Goal: Transaction & Acquisition: Purchase product/service

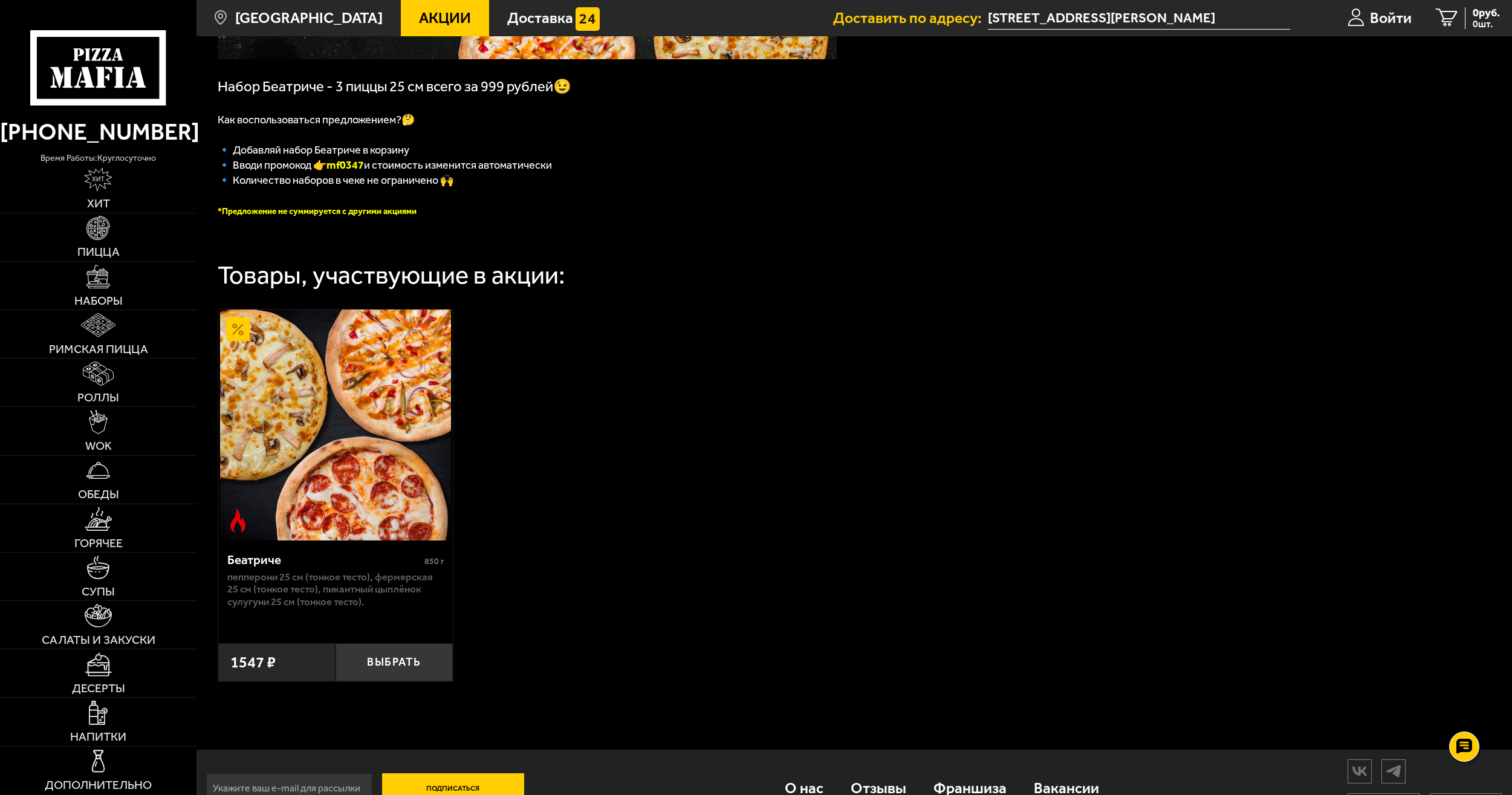
scroll to position [288, 0]
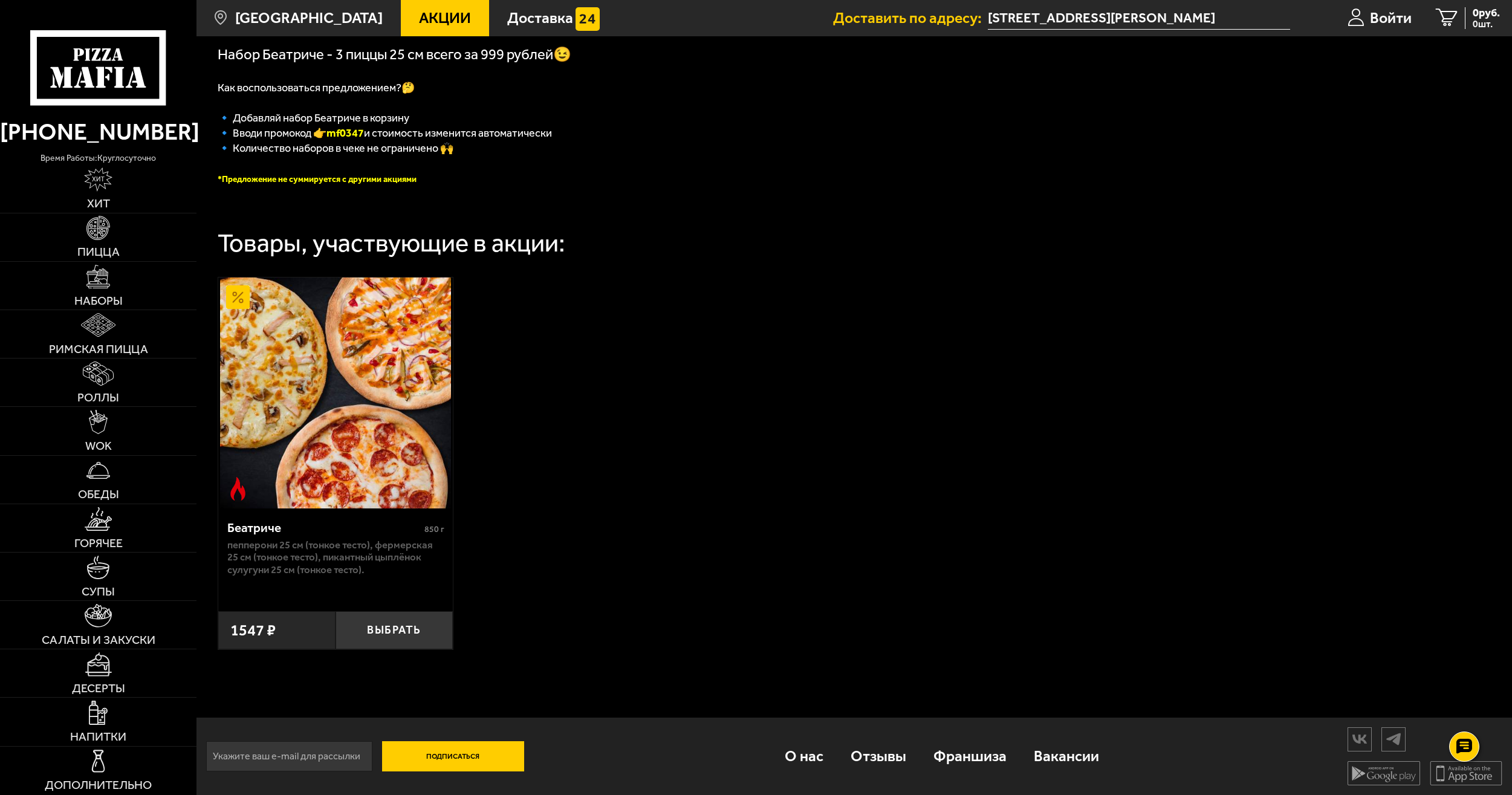
click at [410, 8] on link "Акции" at bounding box center [445, 18] width 88 height 37
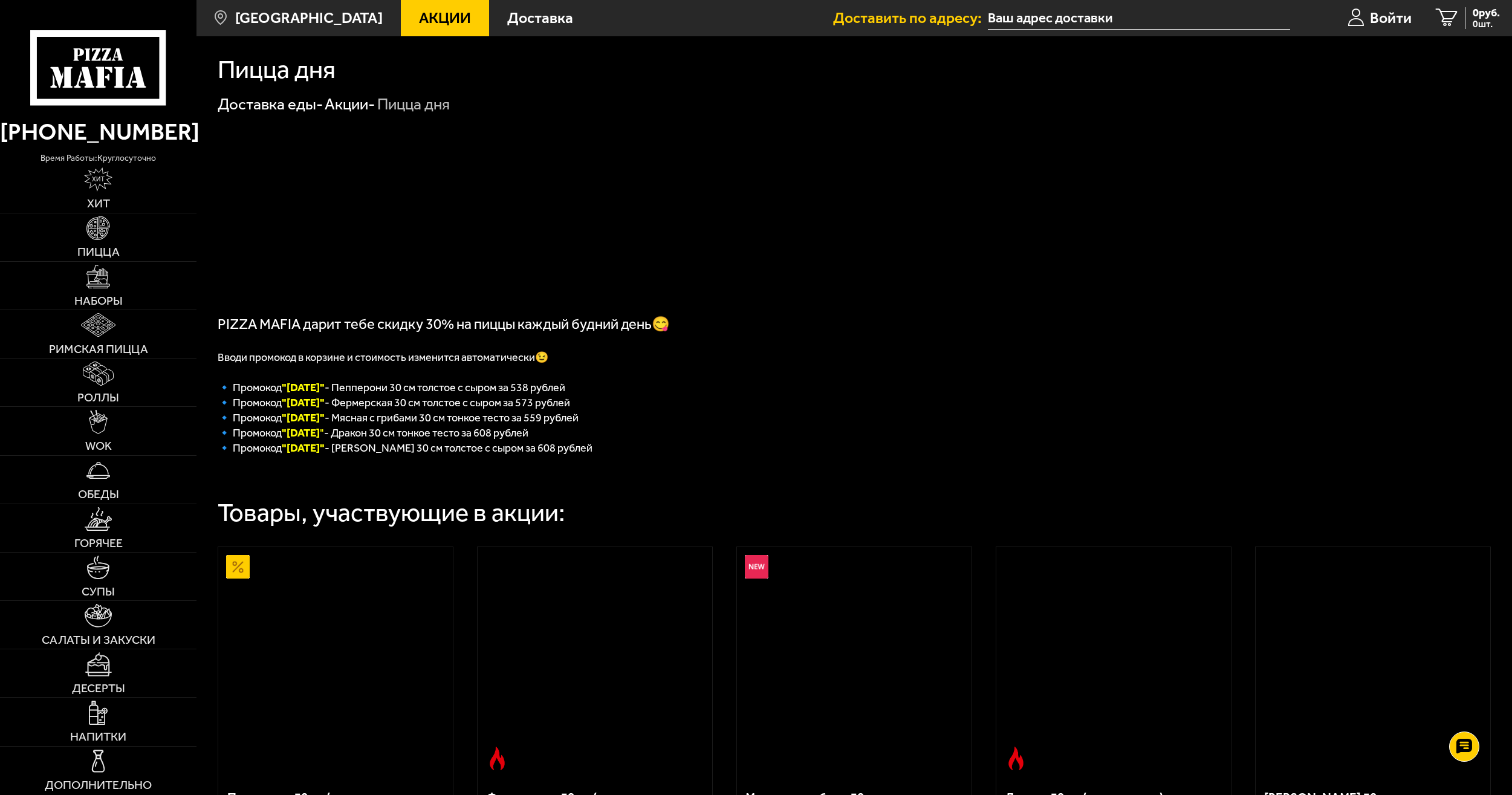
type input "[STREET_ADDRESS][PERSON_NAME]"
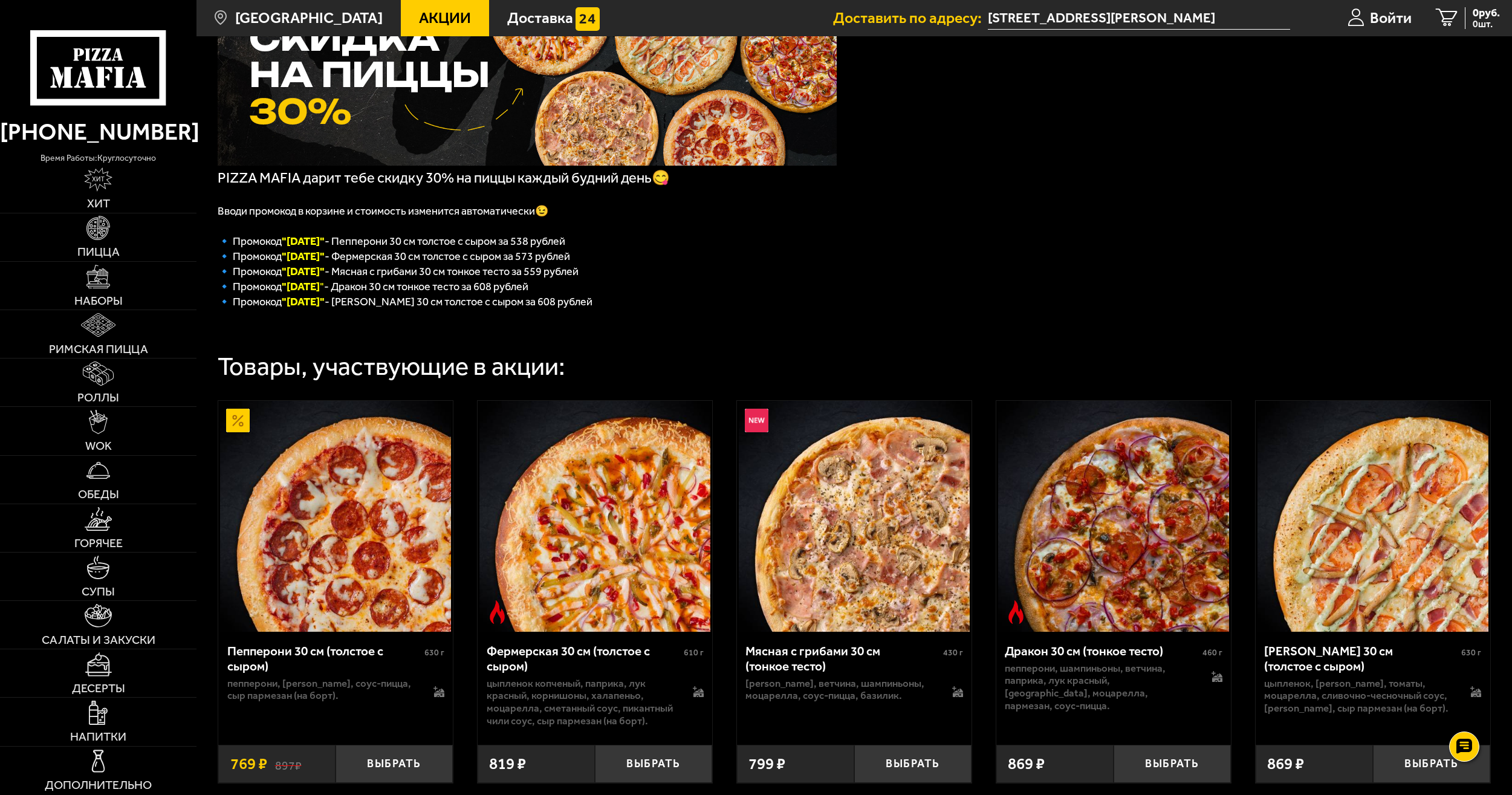
scroll to position [102, 0]
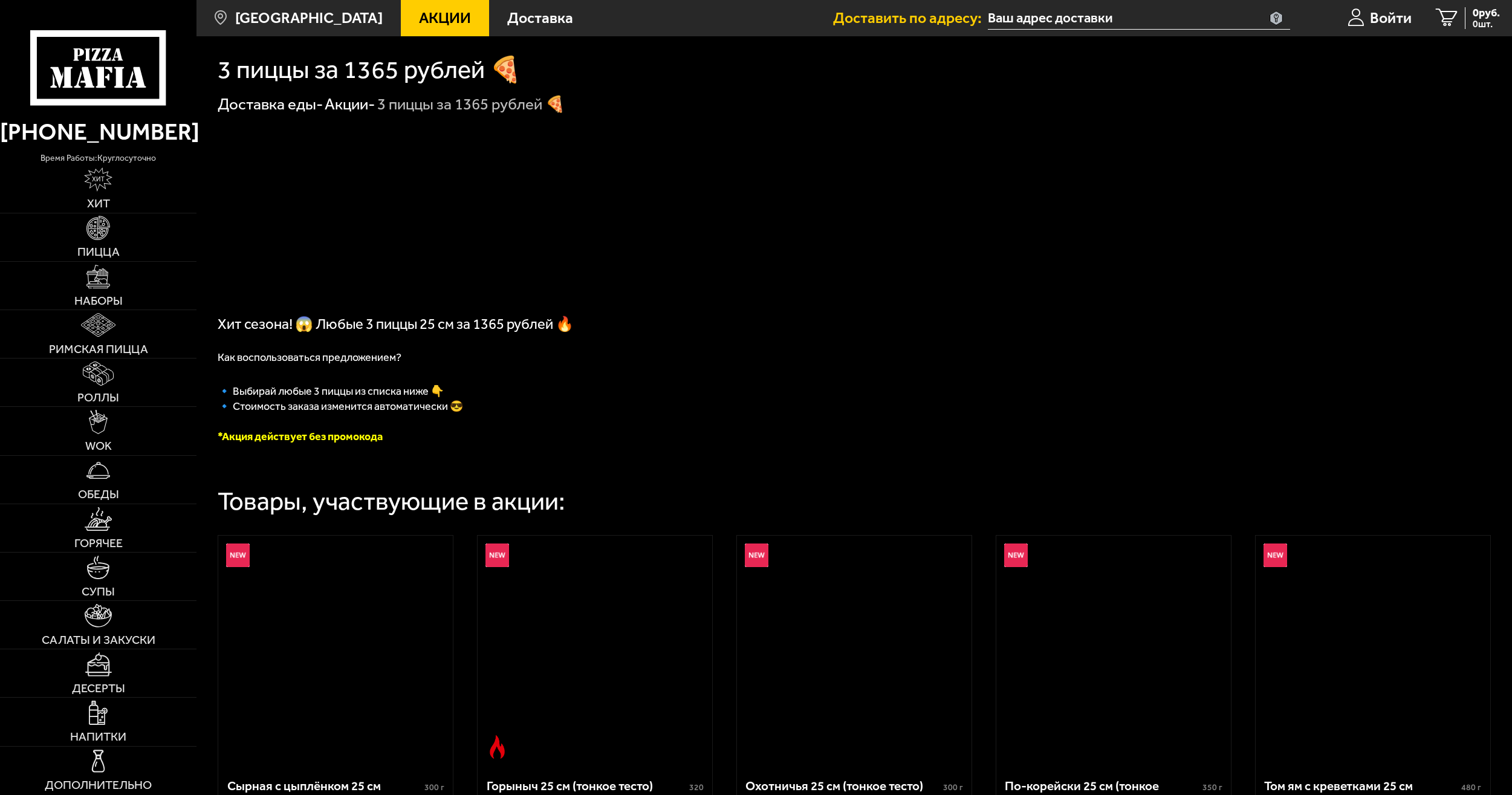
type input "[STREET_ADDRESS][PERSON_NAME]"
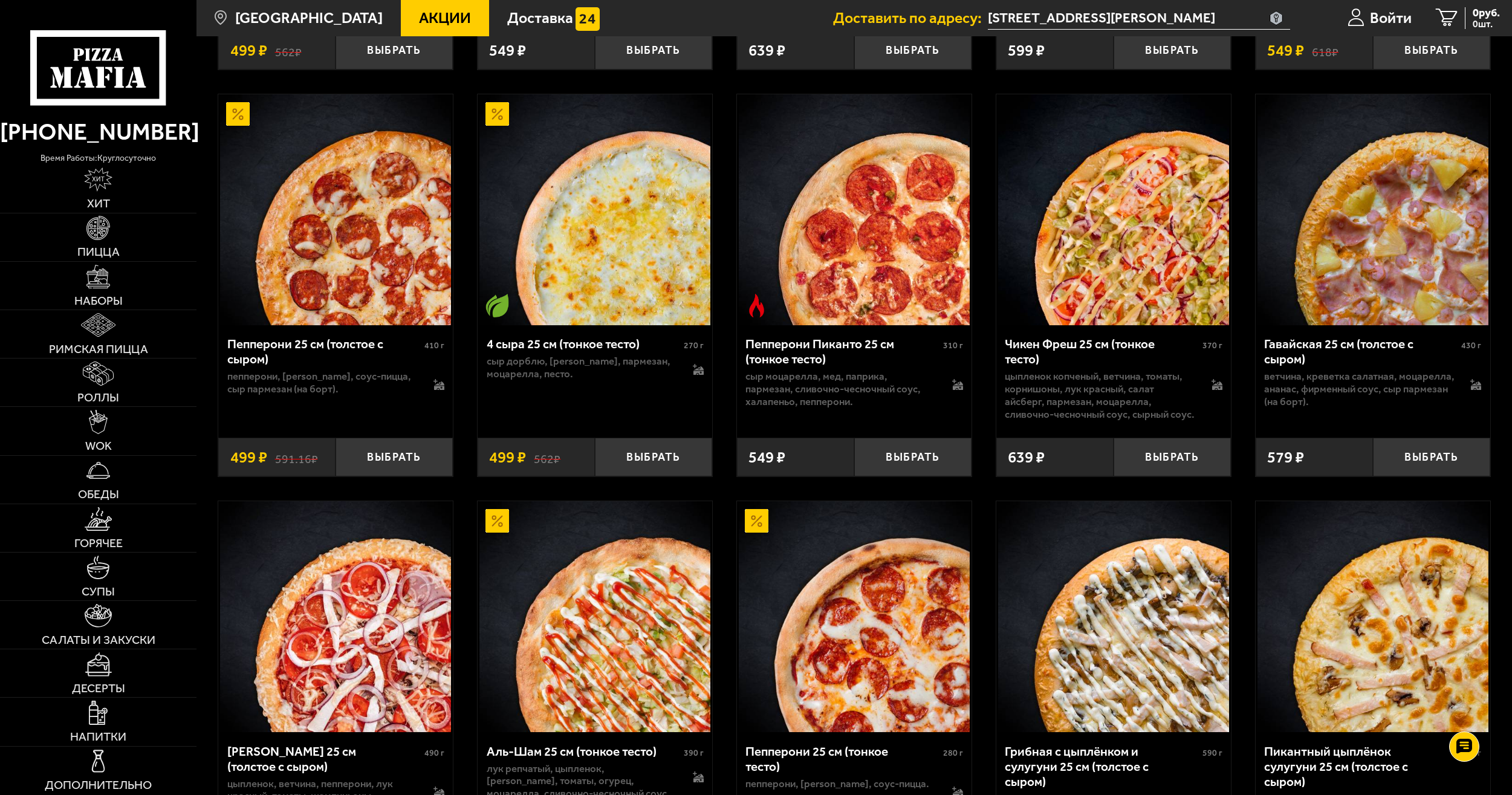
scroll to position [1615, 0]
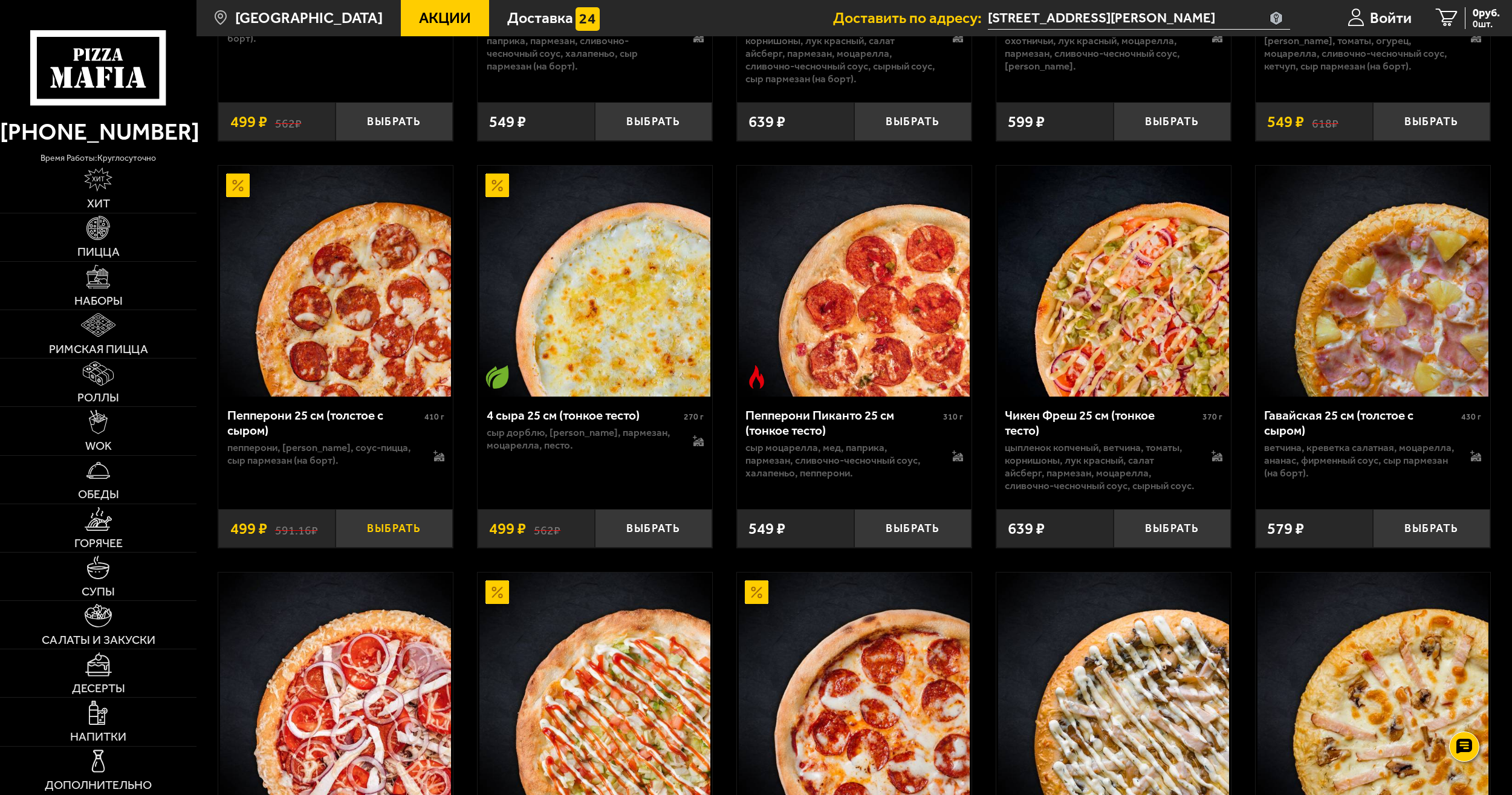
click at [374, 548] on button "Выбрать" at bounding box center [394, 527] width 117 height 38
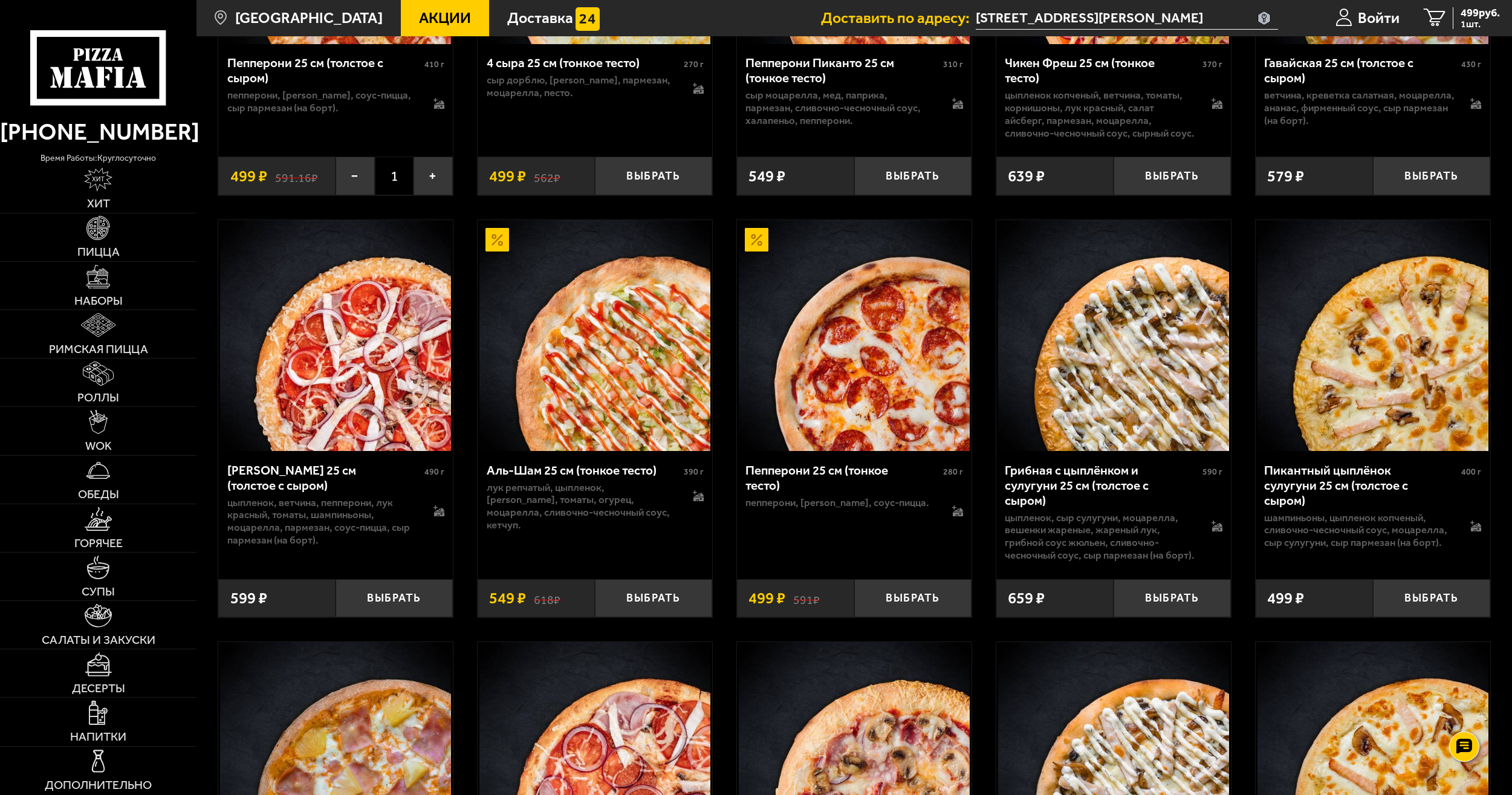
scroll to position [2038, 0]
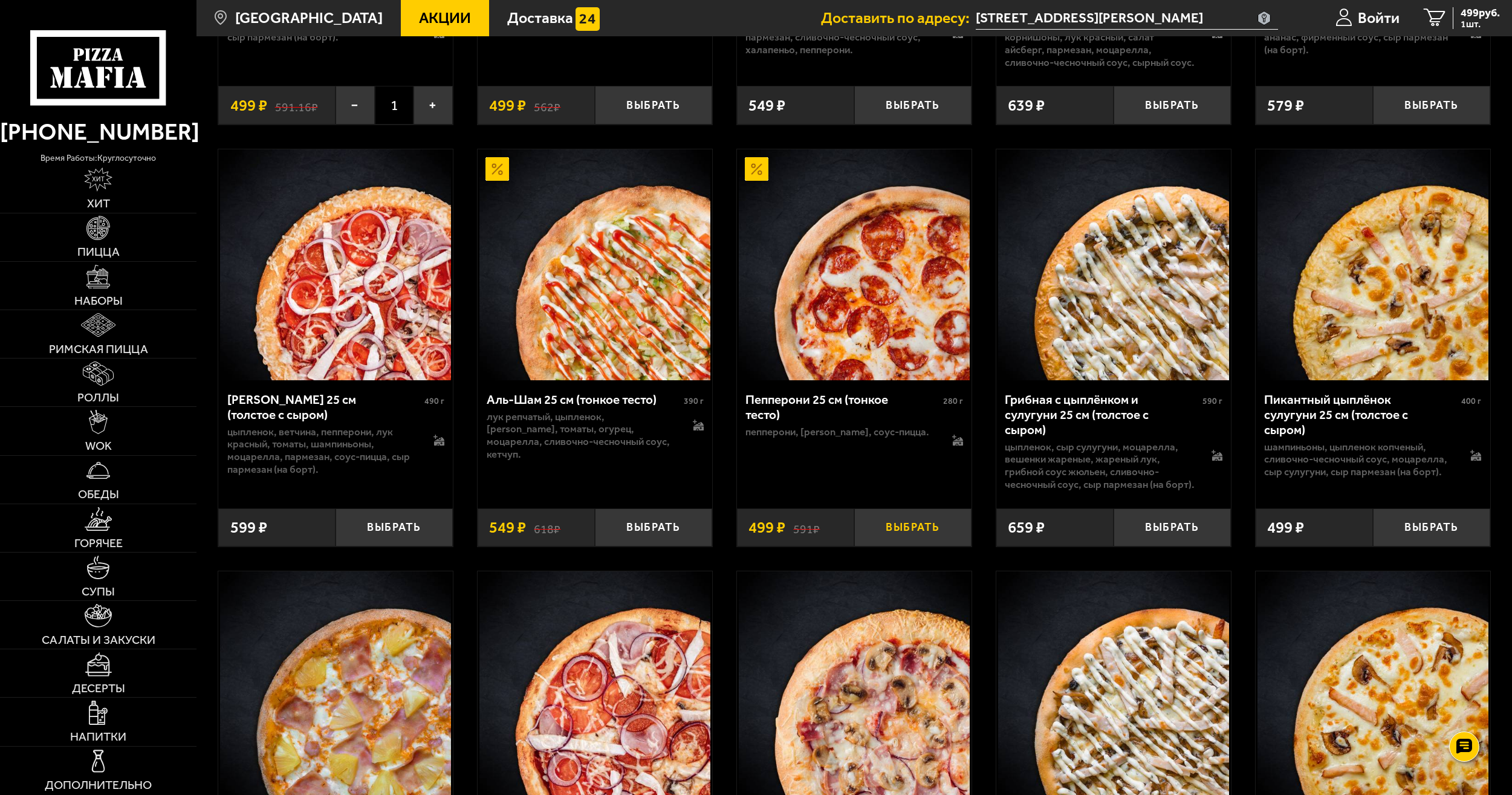
click at [912, 544] on button "Выбрать" at bounding box center [913, 527] width 117 height 38
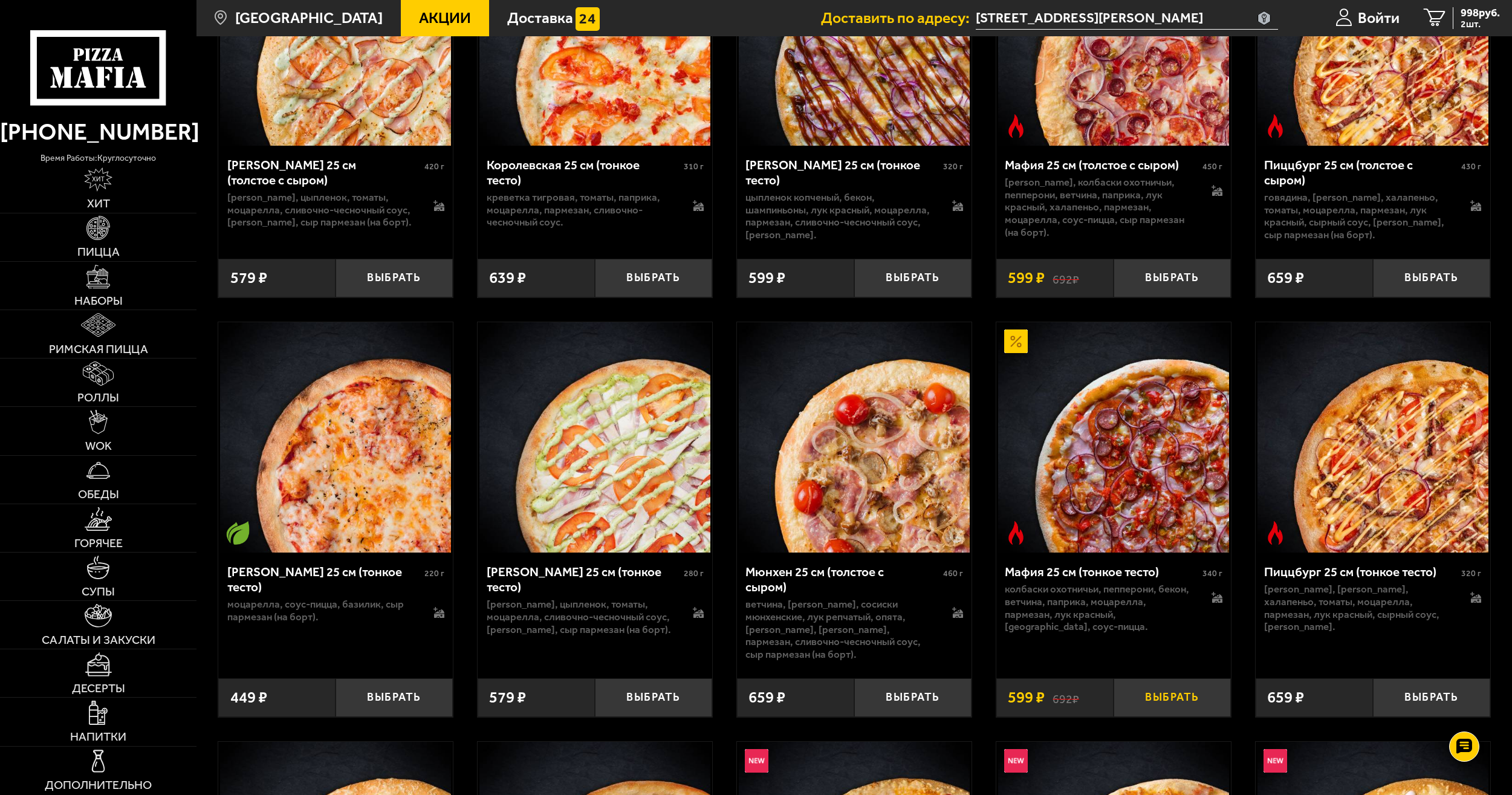
scroll to position [4335, 0]
click at [1162, 711] on button "Выбрать" at bounding box center [1173, 696] width 117 height 38
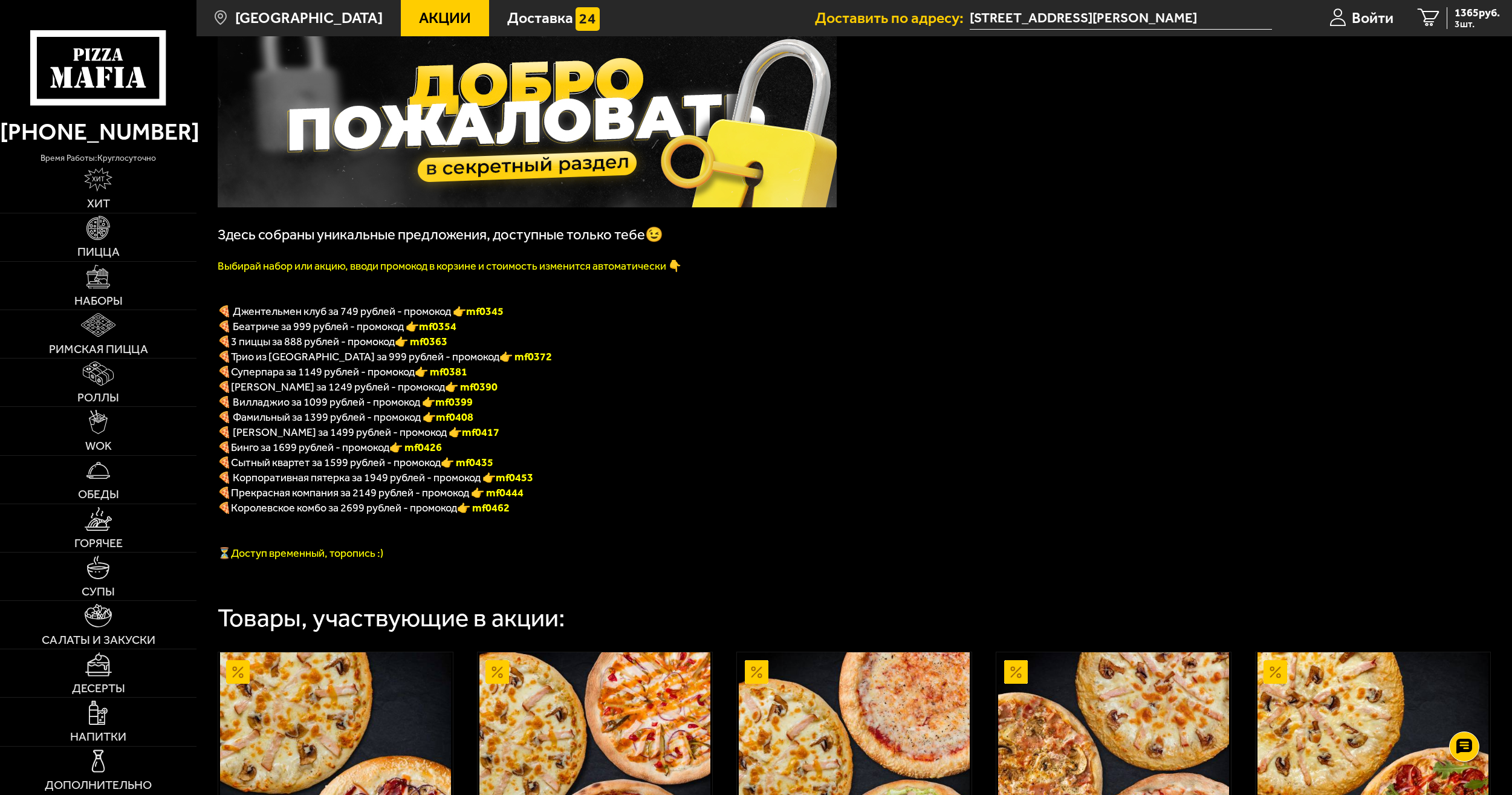
scroll to position [121, 0]
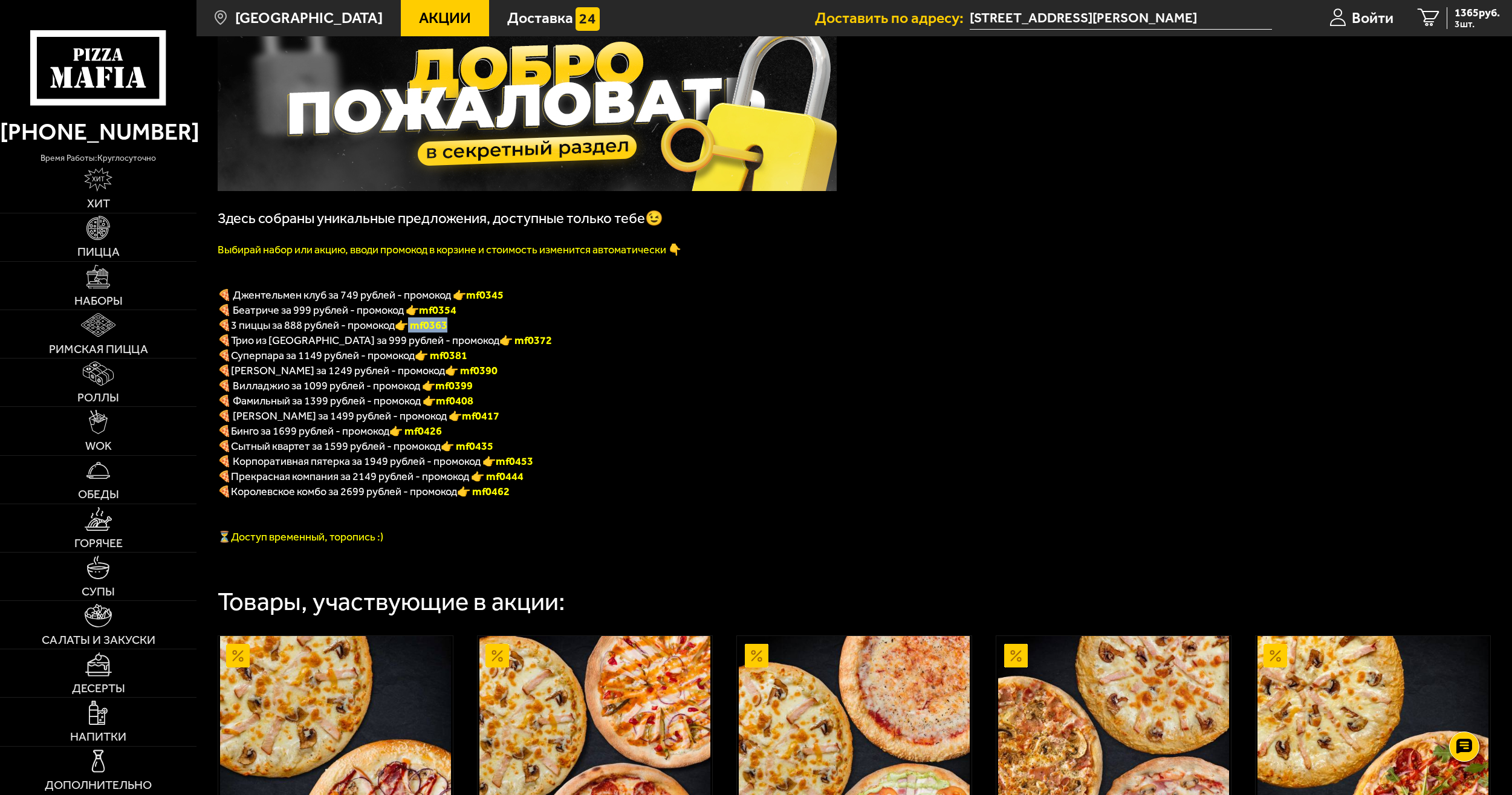
drag, startPoint x: 416, startPoint y: 327, endPoint x: 458, endPoint y: 326, distance: 42.0
click at [458, 326] on p "🍕 3 пиццы за 888 рублей - промокод 👉 mf0363" at bounding box center [527, 325] width 619 height 15
copy font "mf0363"
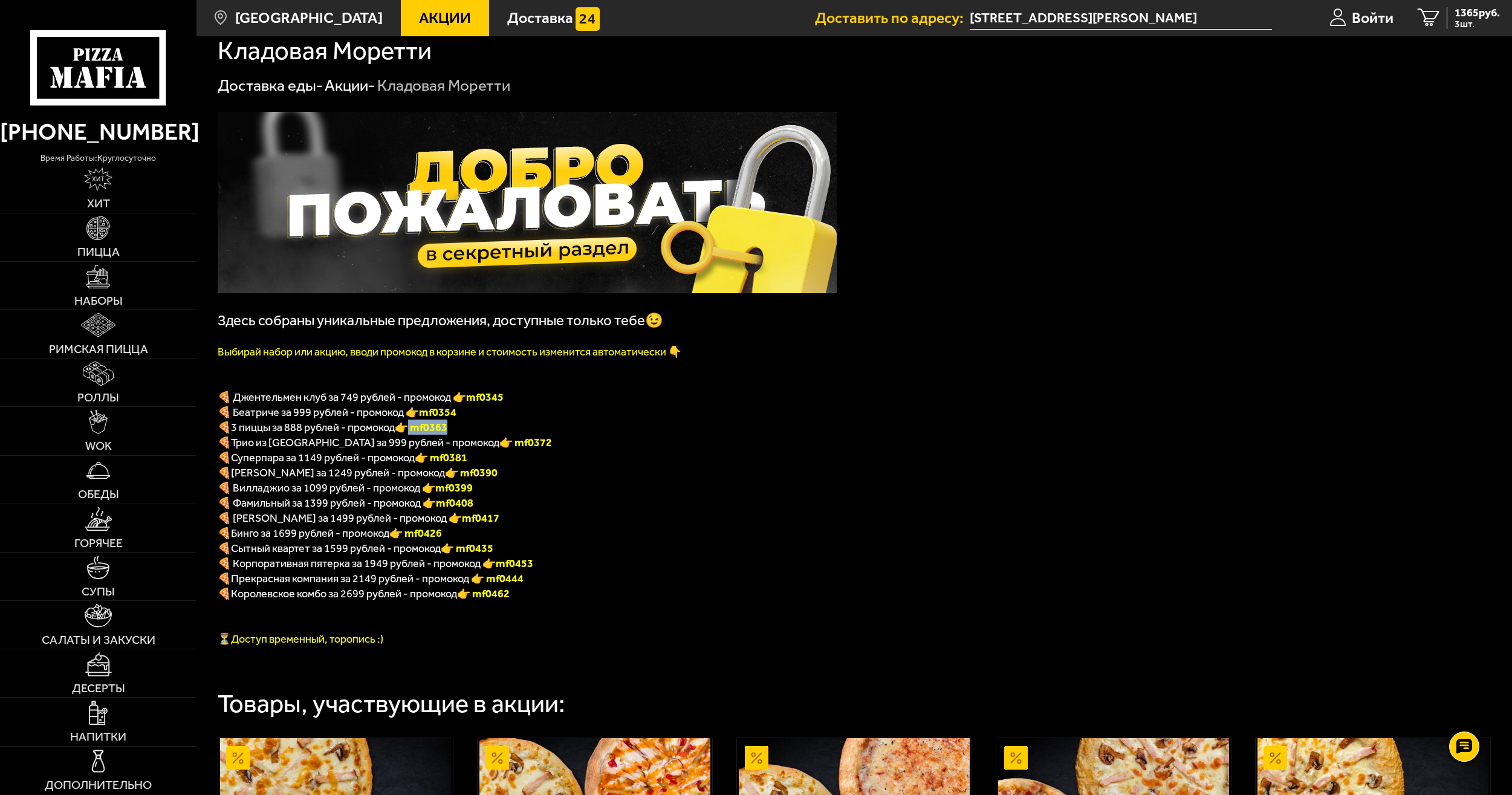
scroll to position [0, 0]
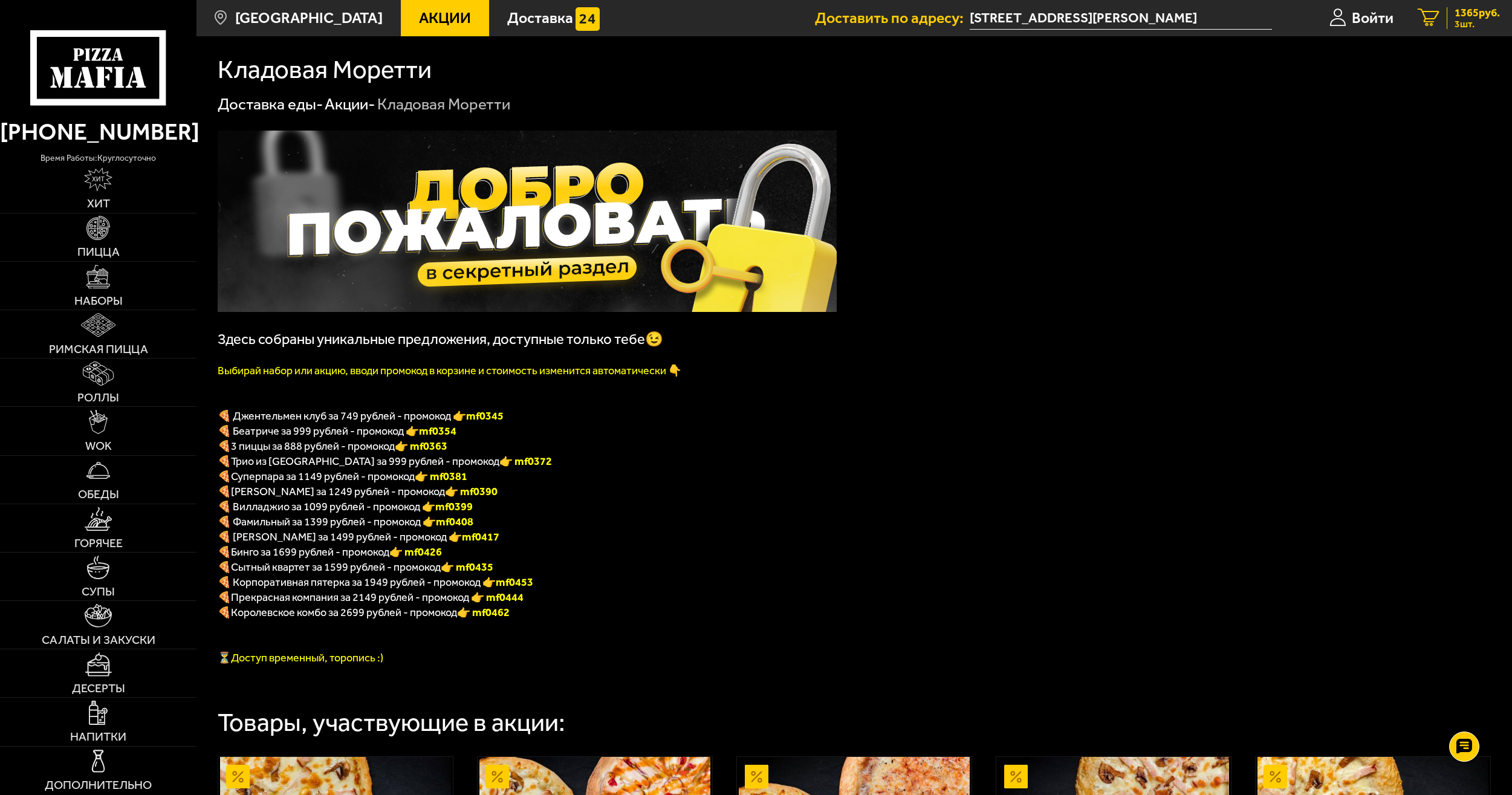
click at [1468, 17] on span "1365 руб." at bounding box center [1477, 13] width 45 height 11
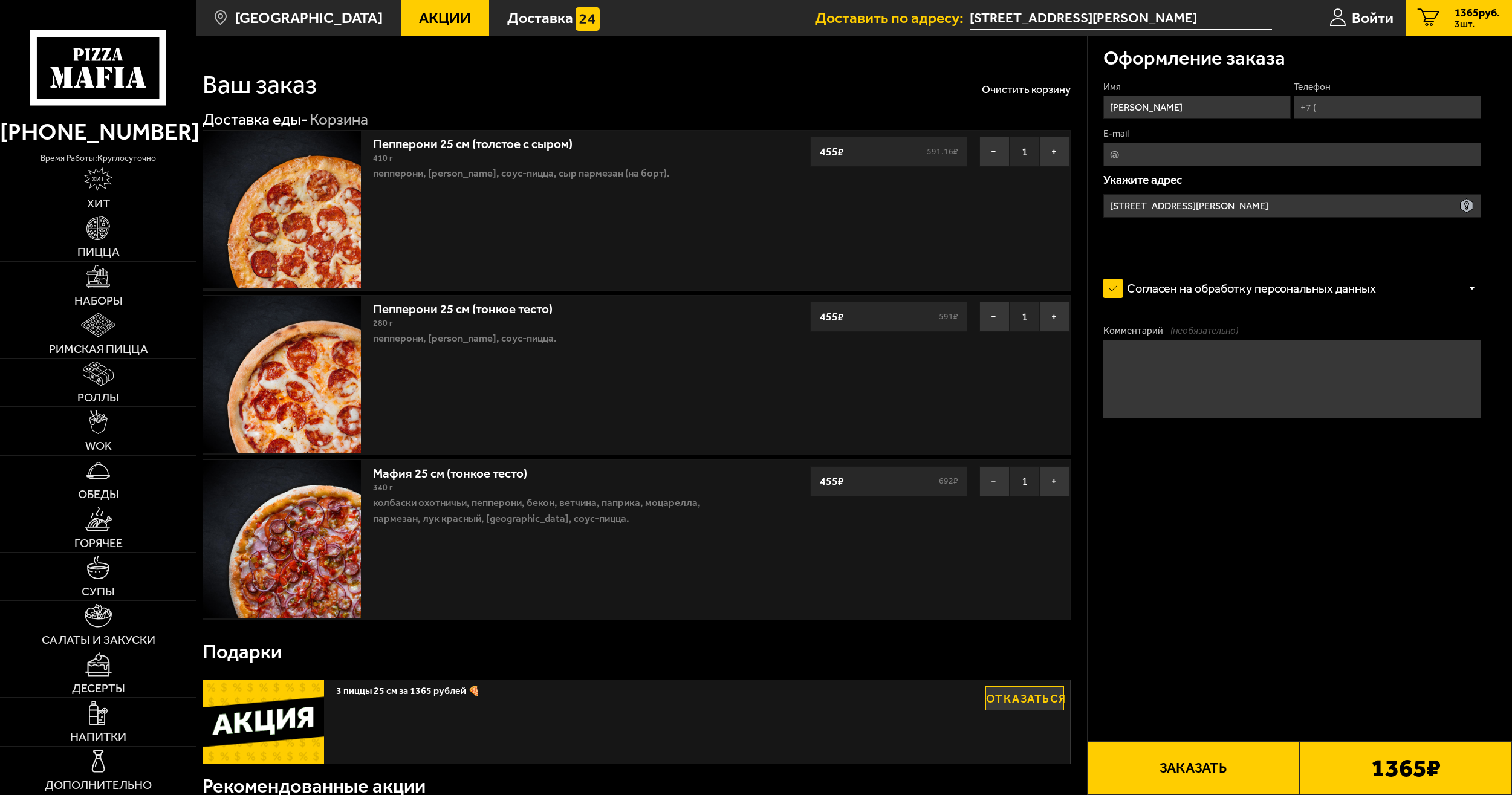
type input "[STREET_ADDRESS][PERSON_NAME]"
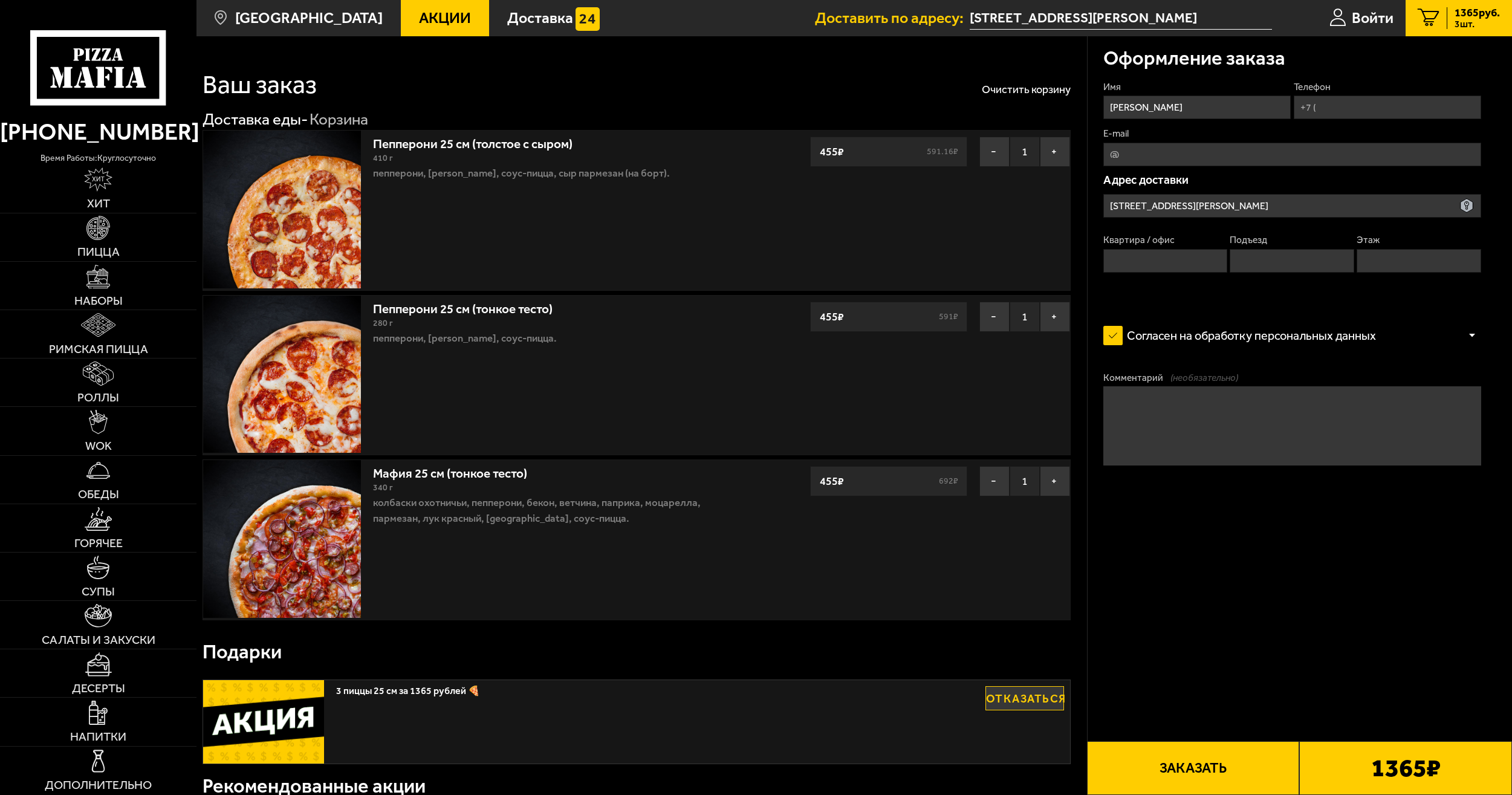
click at [1350, 108] on input "Телефон" at bounding box center [1388, 107] width 188 height 23
type input "[PHONE_NUMBER]"
click at [1174, 160] on input "E-mail" at bounding box center [1292, 154] width 378 height 23
type input "[EMAIL_ADDRESS][DOMAIN_NAME]"
click at [1144, 263] on input "Квартира / офис" at bounding box center [1166, 261] width 125 height 23
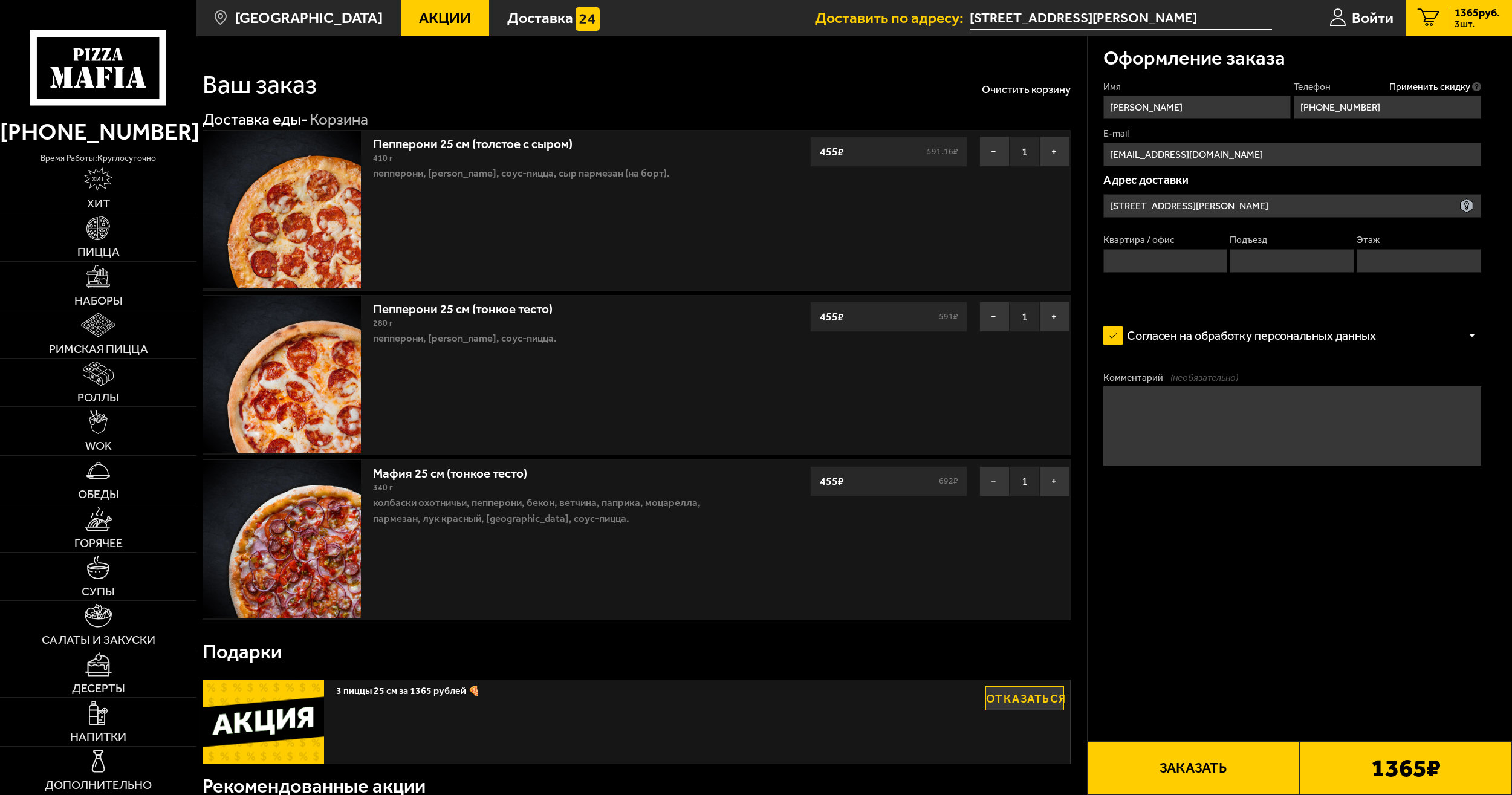
type input "98"
click at [1272, 263] on input "Подъезд" at bounding box center [1292, 261] width 125 height 23
type input "1"
click at [1390, 257] on input "Этаж" at bounding box center [1419, 261] width 125 height 23
type input "11"
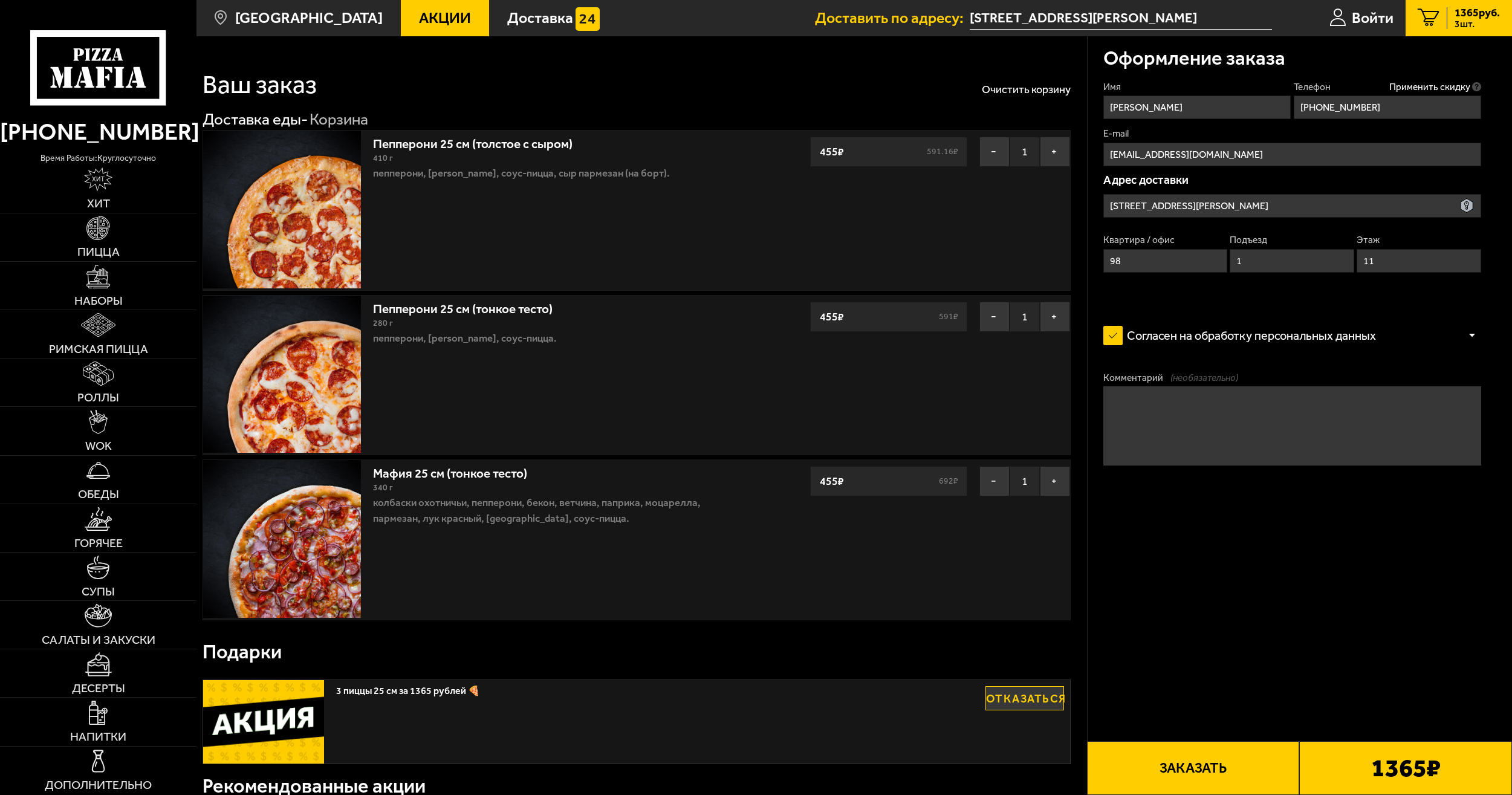
click at [1190, 764] on button "Заказать" at bounding box center [1193, 767] width 213 height 54
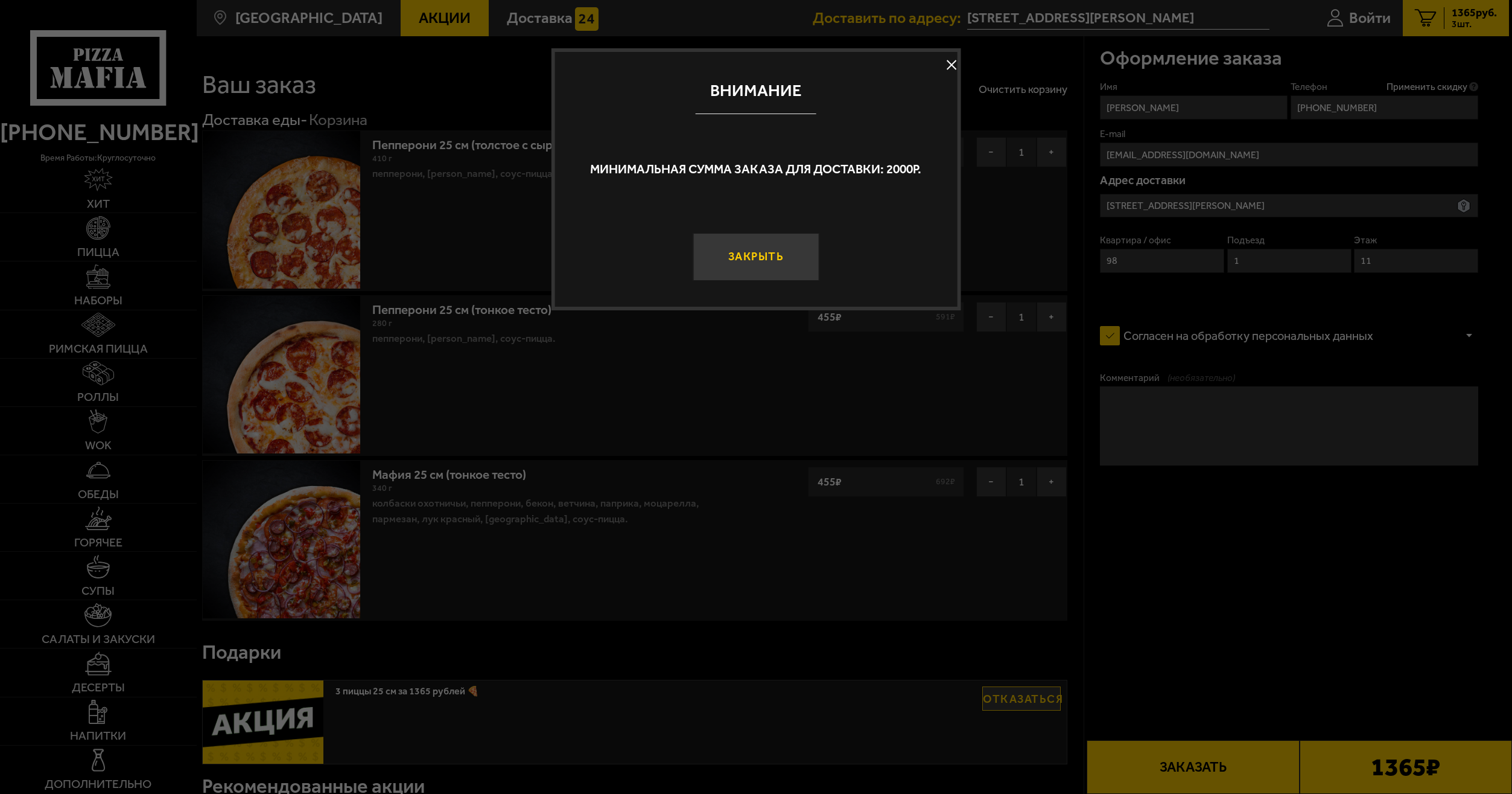
click at [761, 262] on button "Закрыть" at bounding box center [756, 256] width 126 height 47
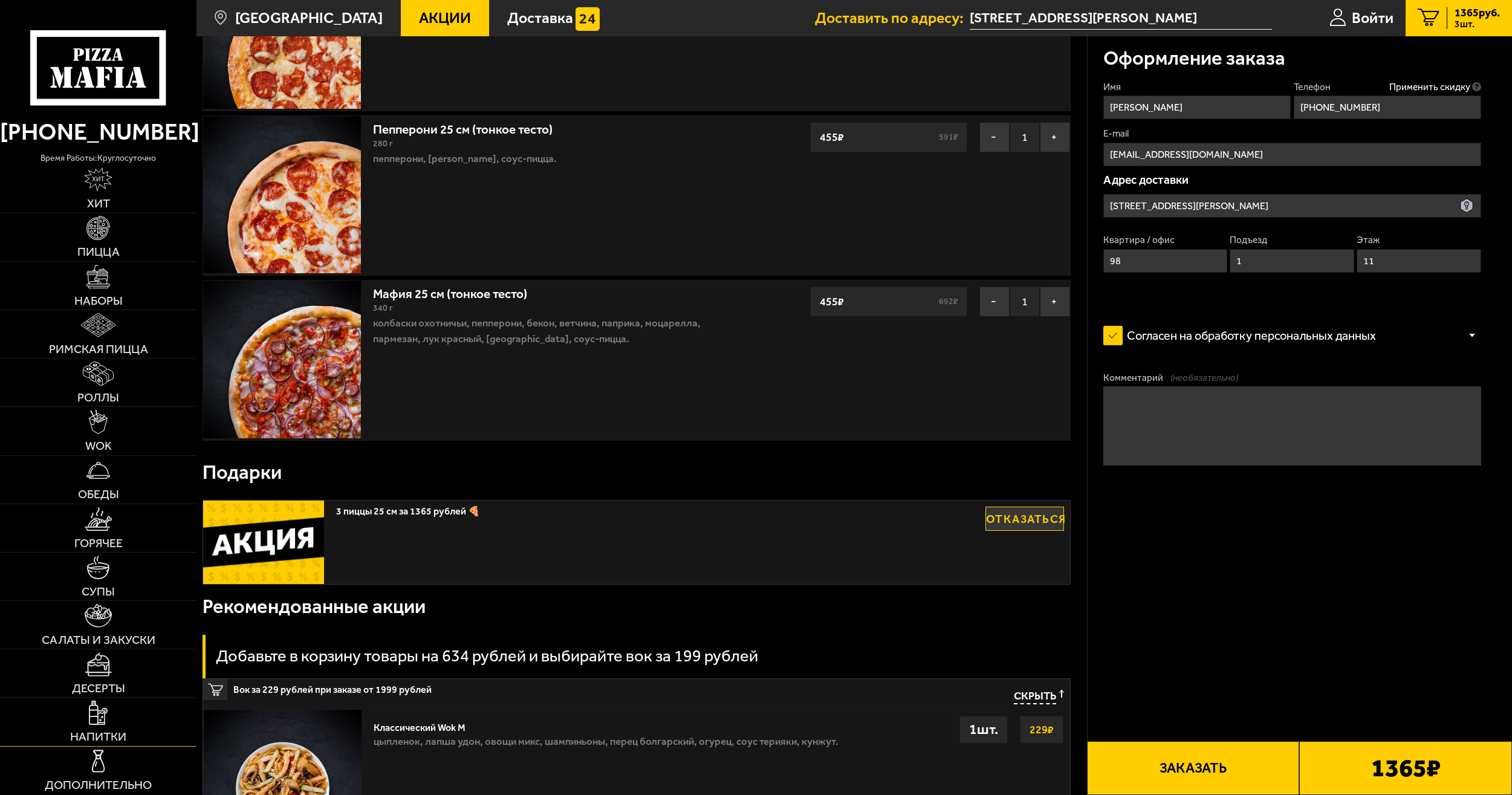
scroll to position [181, 0]
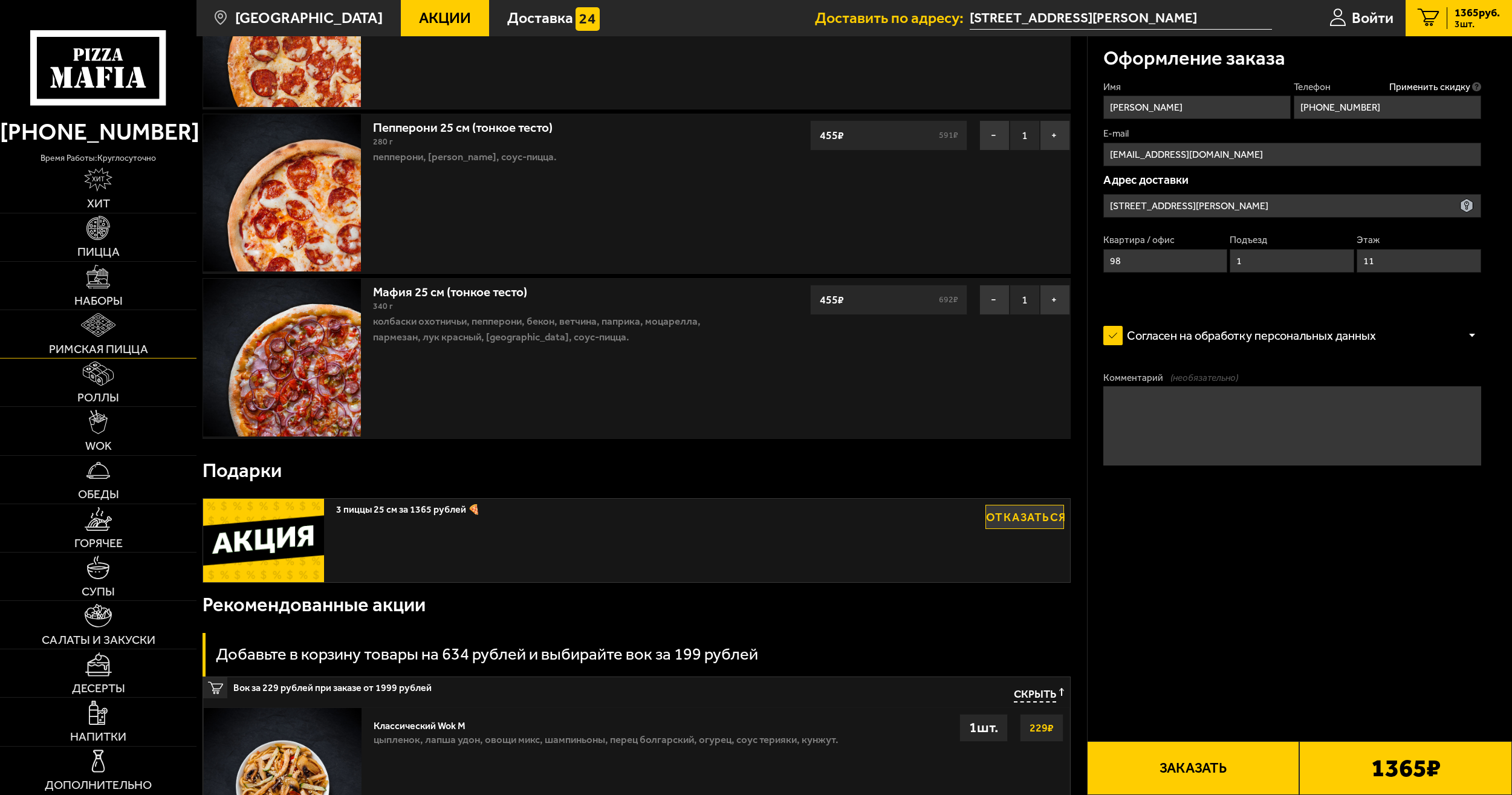
click at [106, 330] on img at bounding box center [98, 325] width 35 height 24
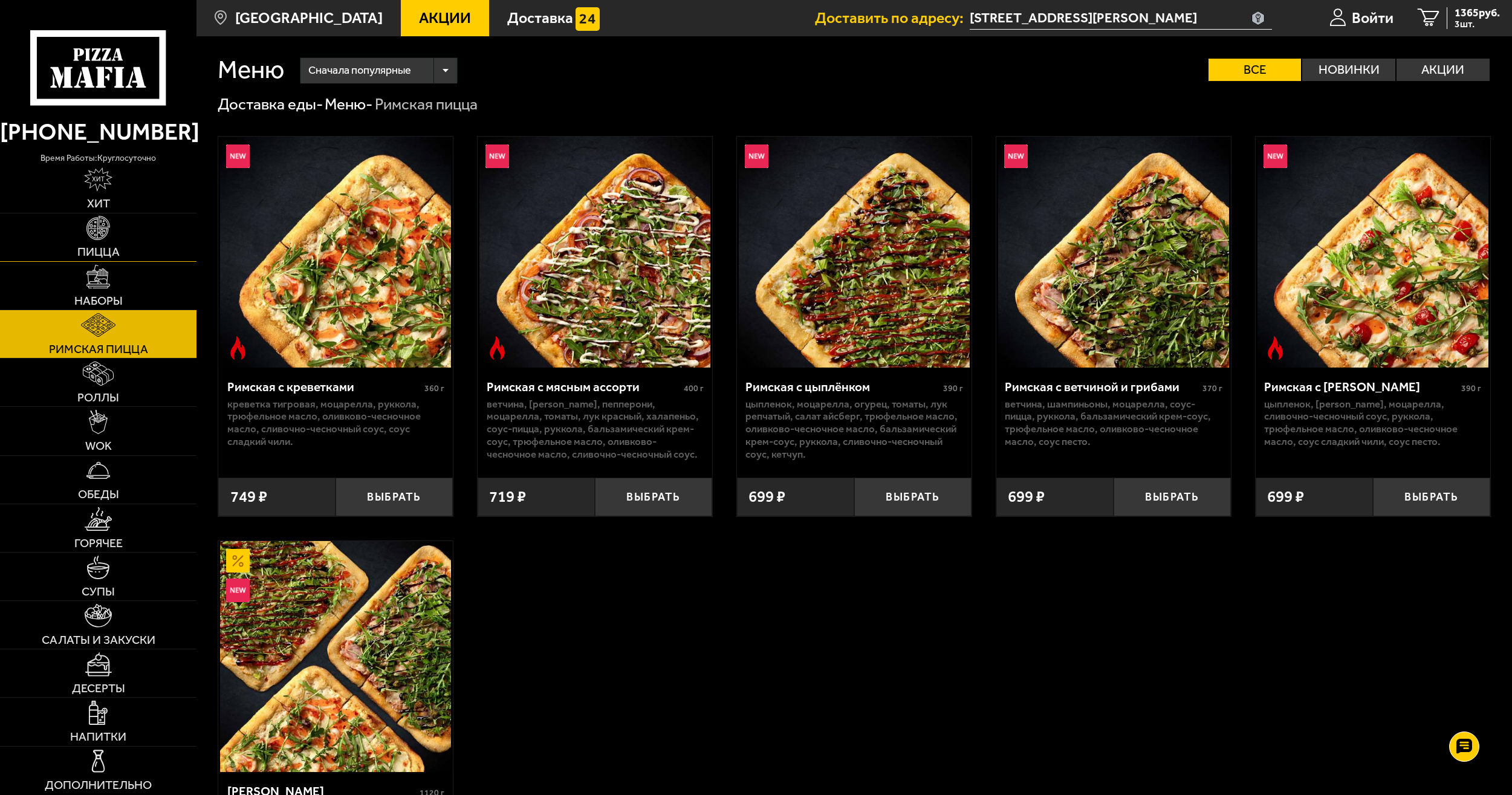
click at [113, 244] on link "Пицца" at bounding box center [98, 237] width 196 height 48
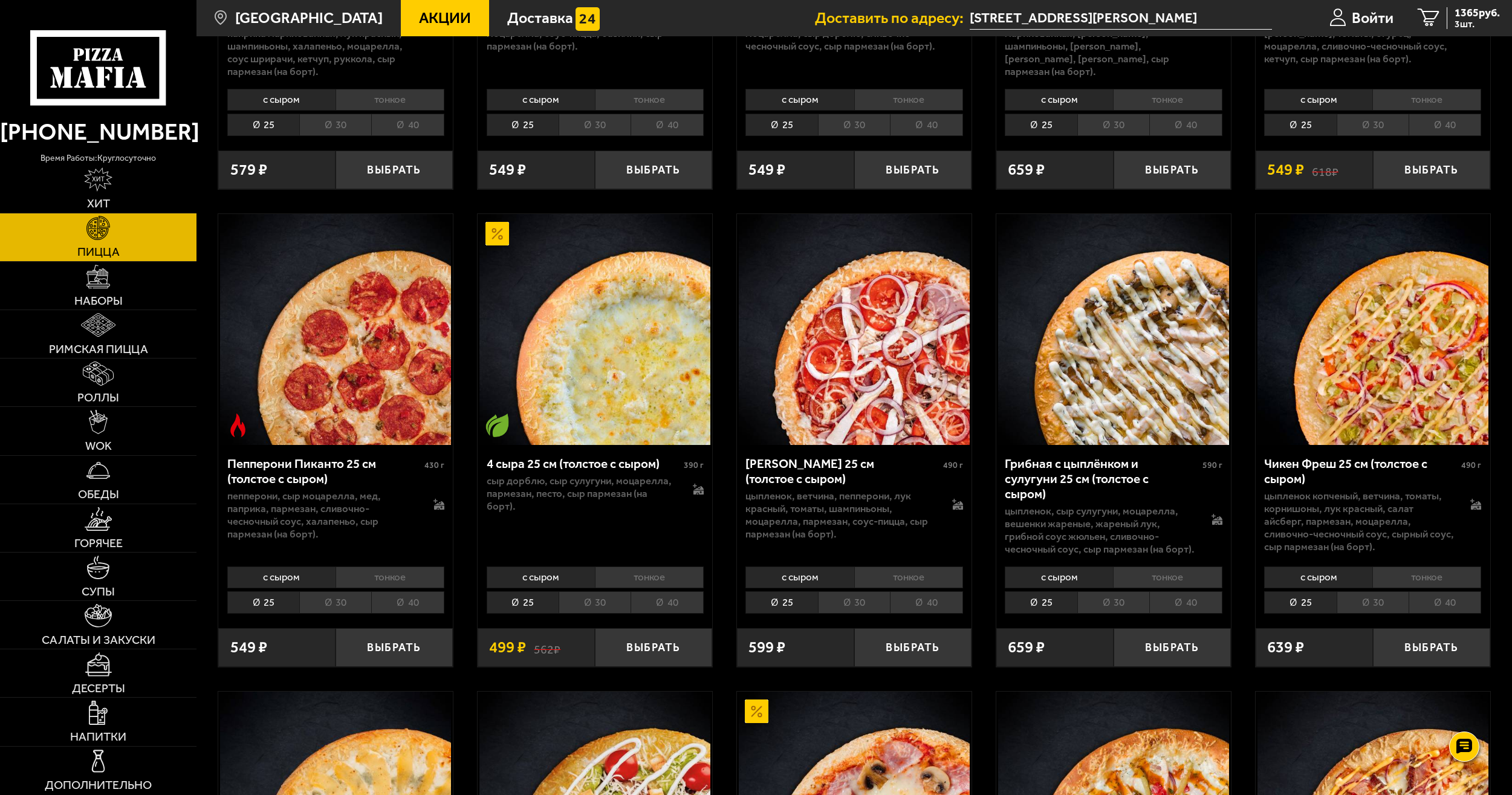
scroll to position [906, 0]
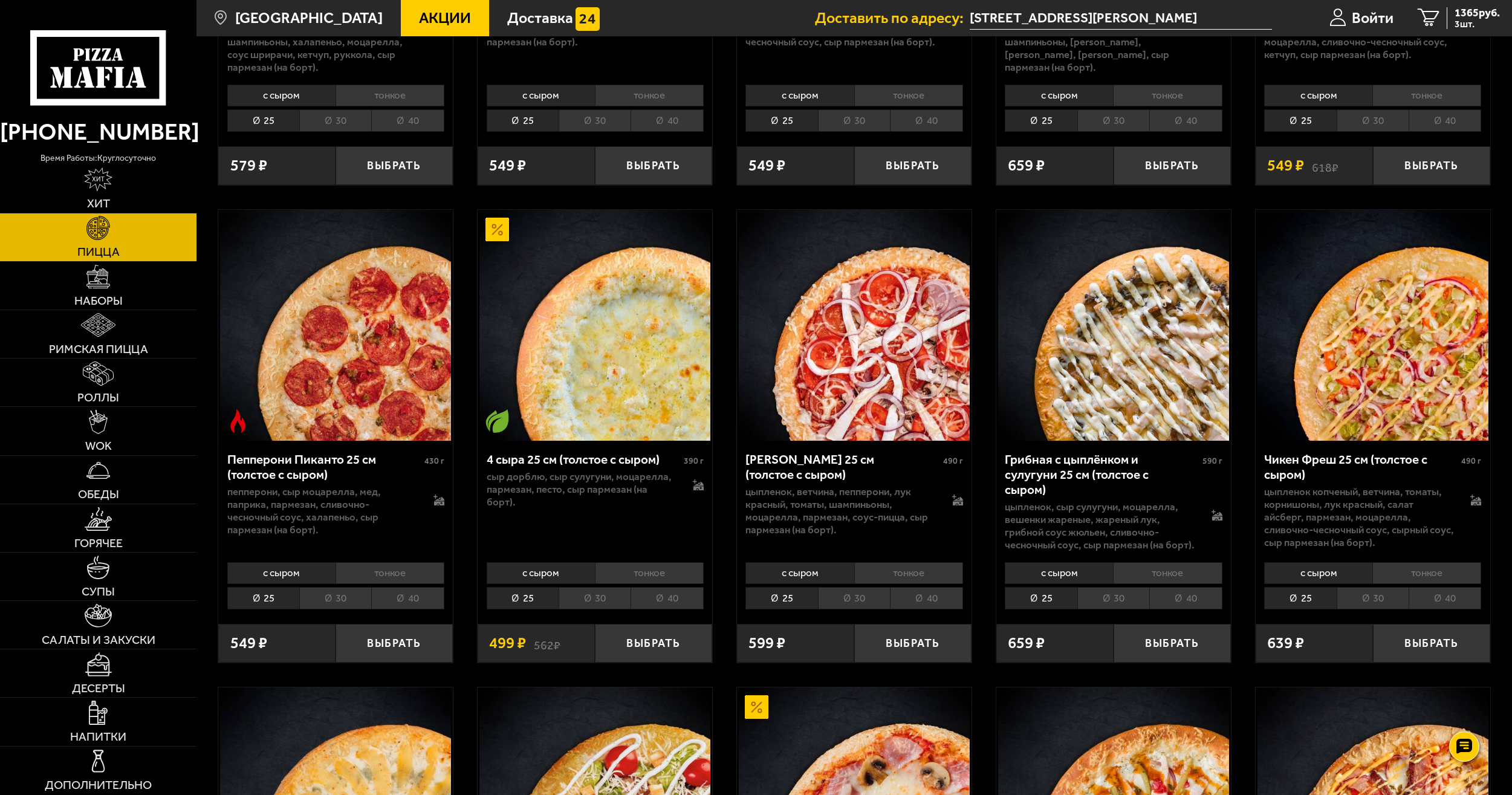
click at [331, 600] on li "30" at bounding box center [335, 597] width 72 height 22
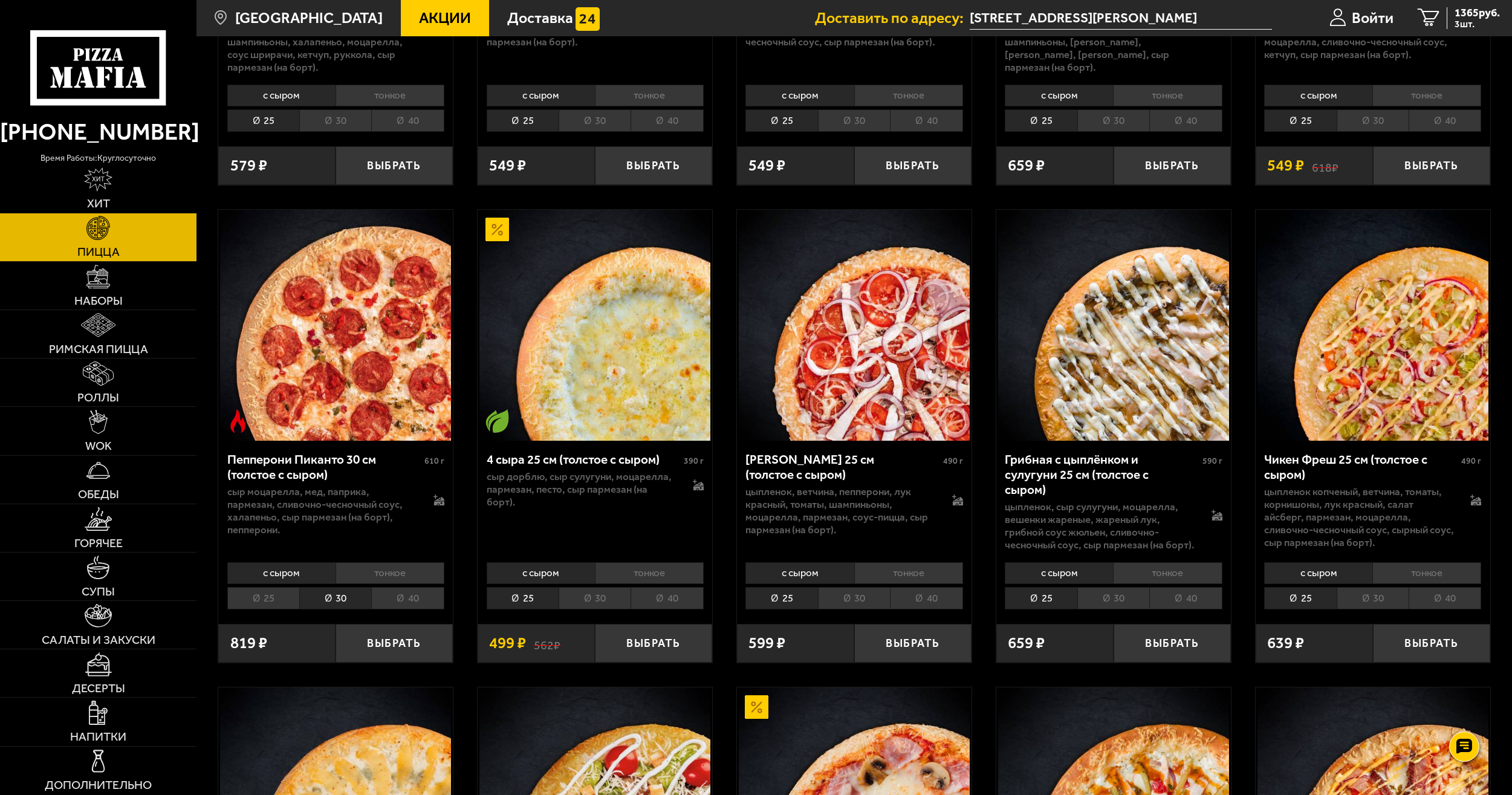
click at [266, 597] on li "25" at bounding box center [263, 597] width 72 height 22
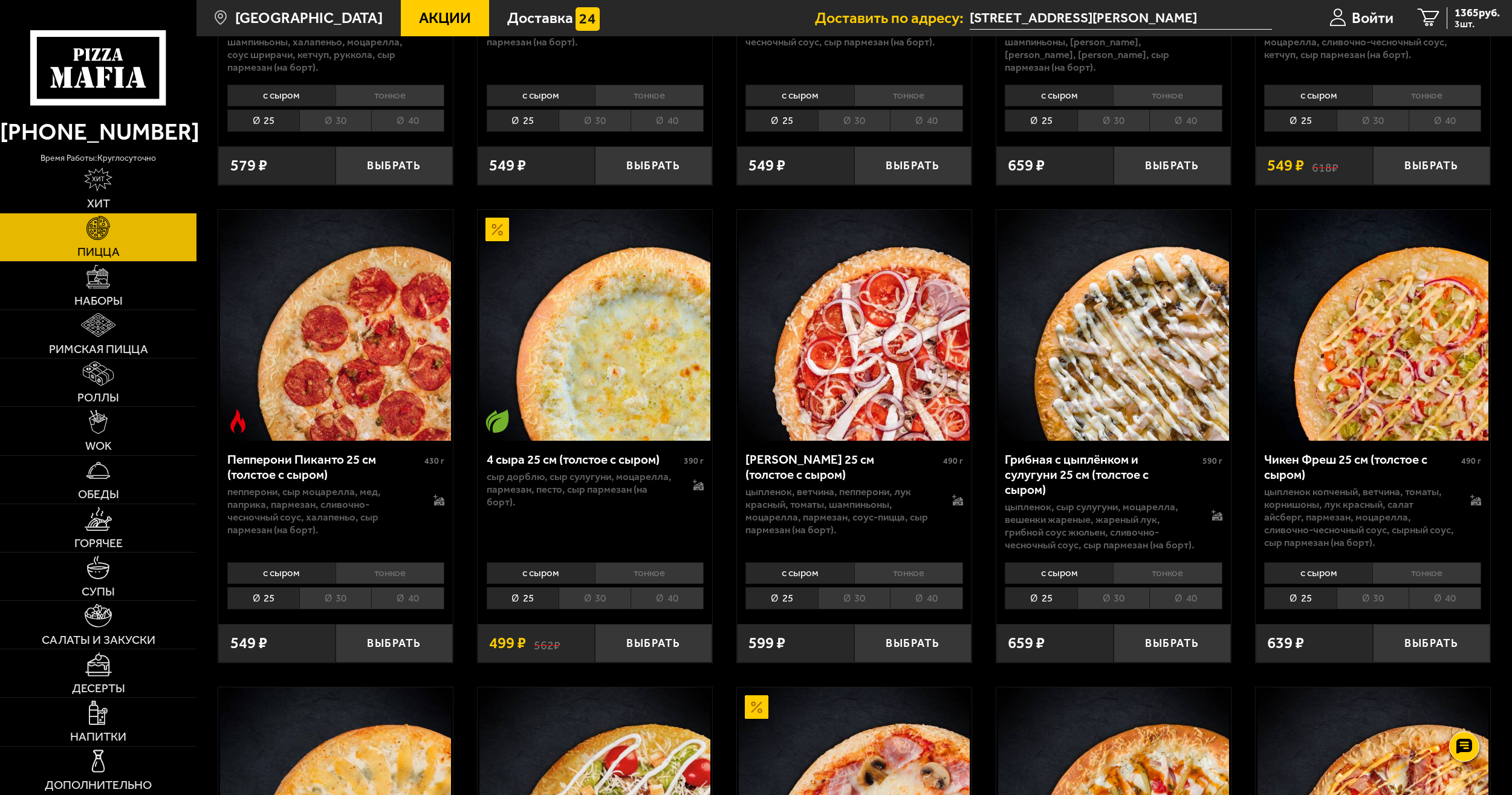
click at [336, 598] on li "30" at bounding box center [335, 597] width 72 height 22
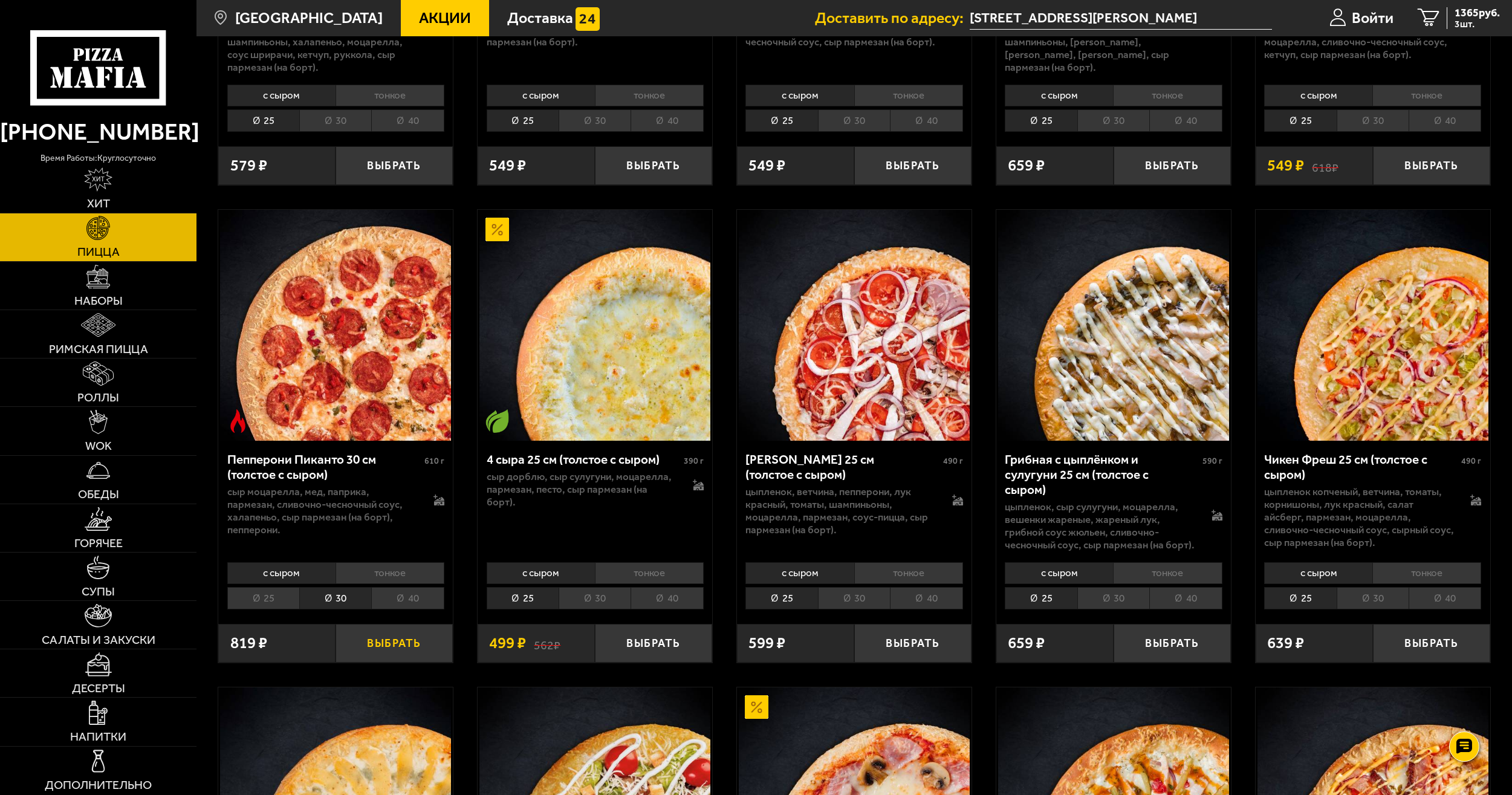
click at [387, 646] on button "Выбрать" at bounding box center [394, 643] width 117 height 38
click at [1463, 14] on span "2184 руб." at bounding box center [1477, 13] width 45 height 11
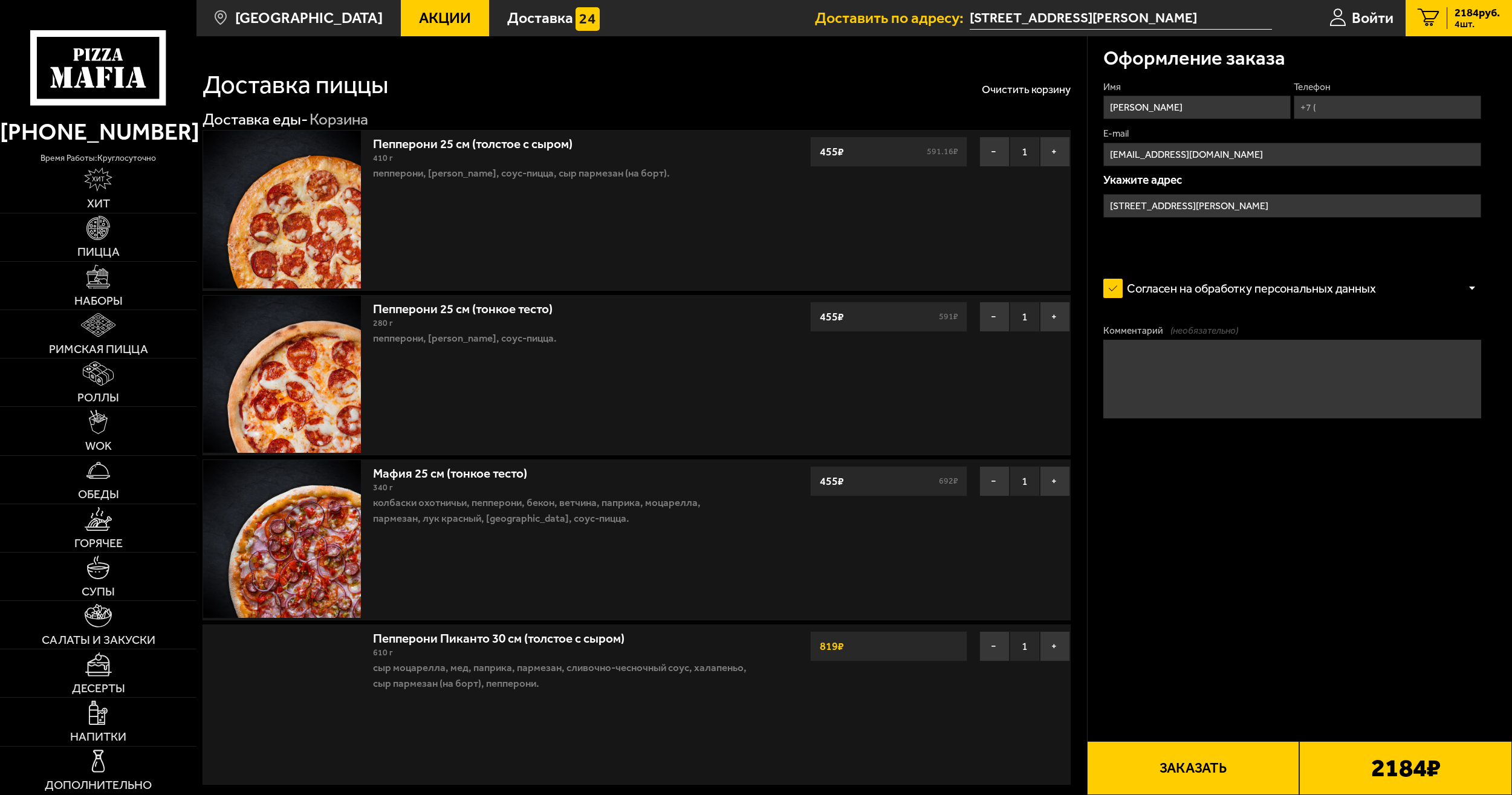
type input "[STREET_ADDRESS][PERSON_NAME]"
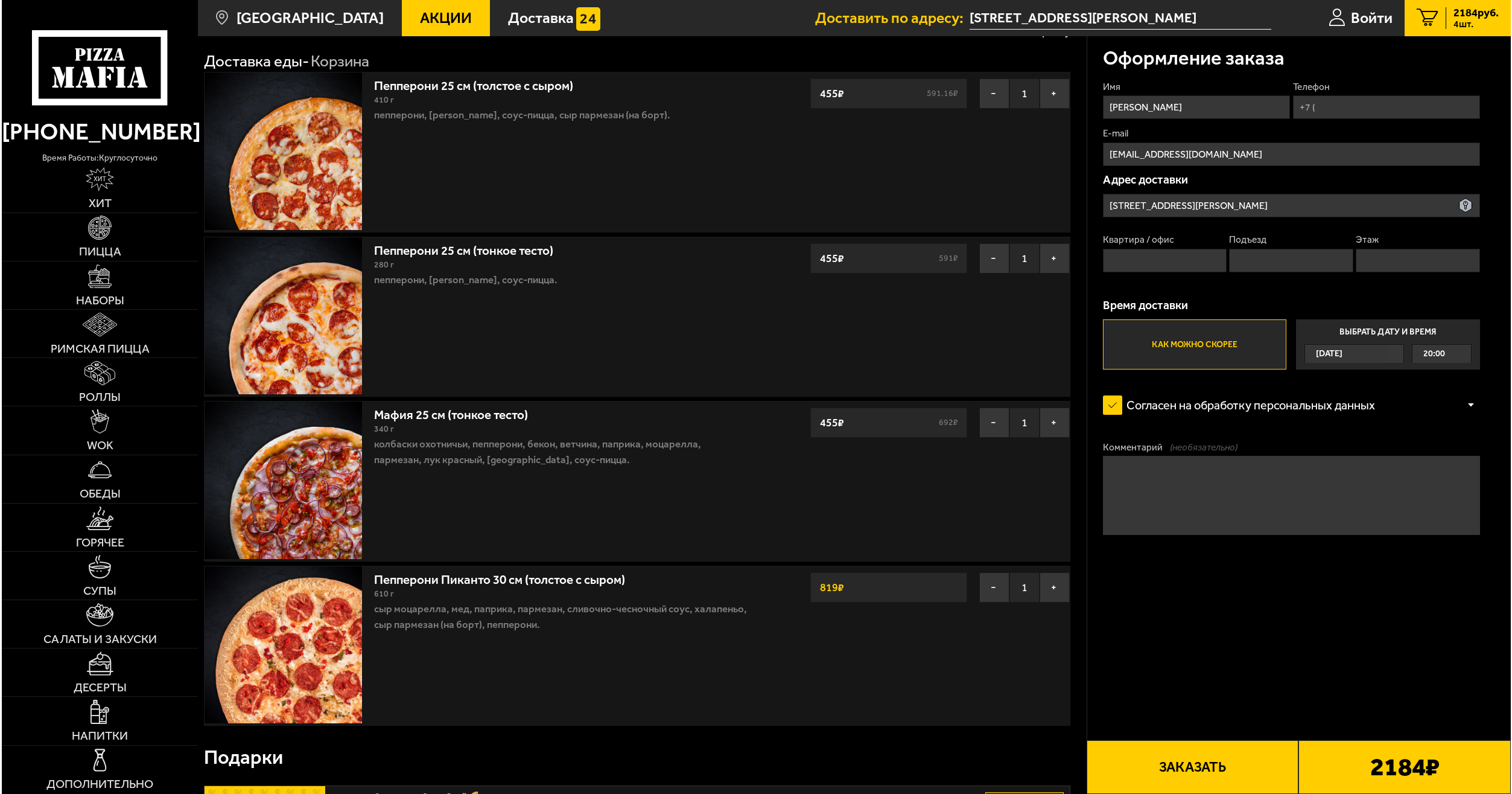
scroll to position [60, 0]
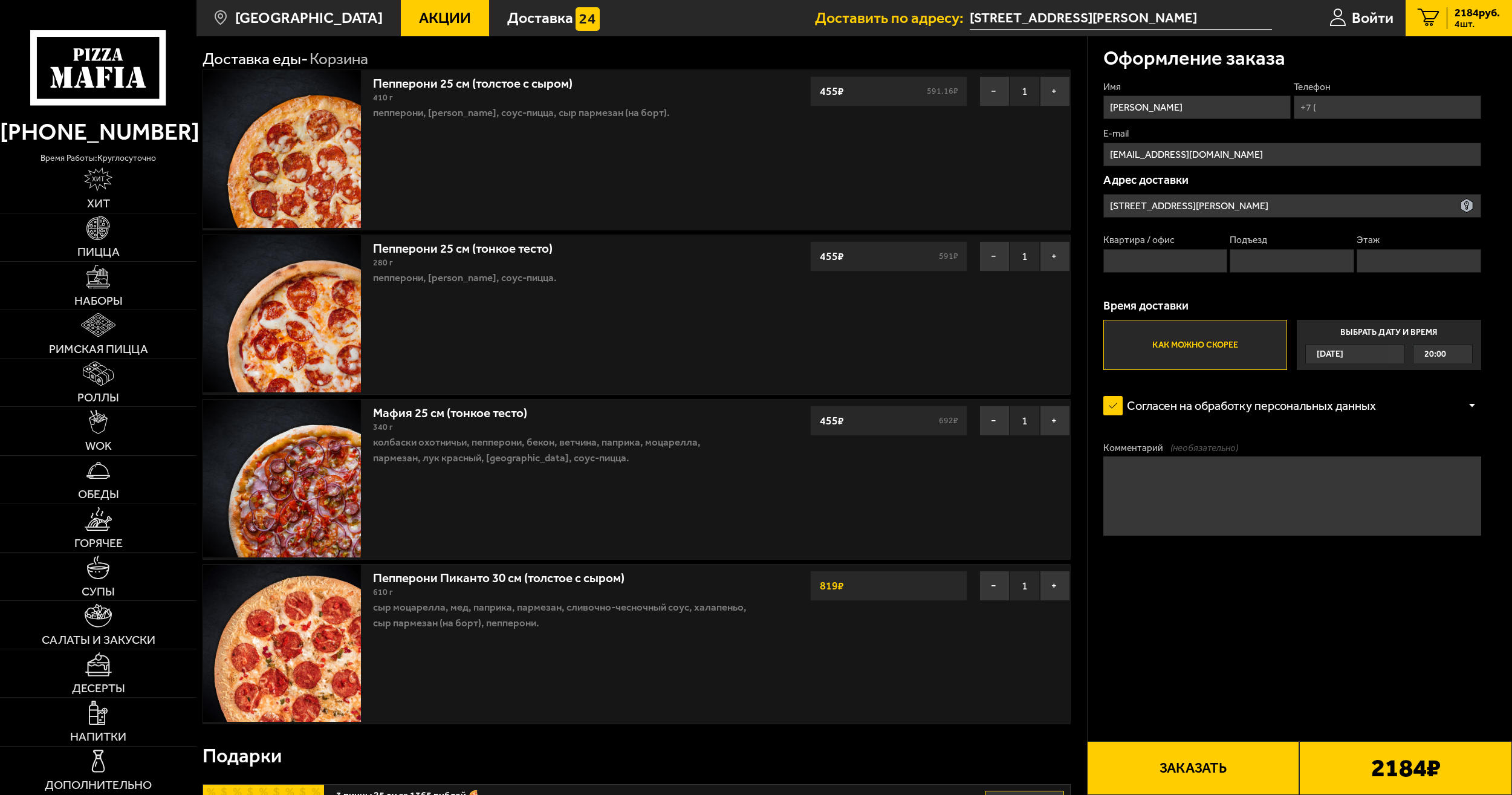
click at [1344, 105] on input "Телефон" at bounding box center [1388, 107] width 188 height 23
type input "[PHONE_NUMBER]"
click at [1160, 269] on input "Квартира / офис" at bounding box center [1166, 261] width 125 height 23
type input "98"
click at [1266, 263] on input "Подъезд" at bounding box center [1292, 261] width 125 height 23
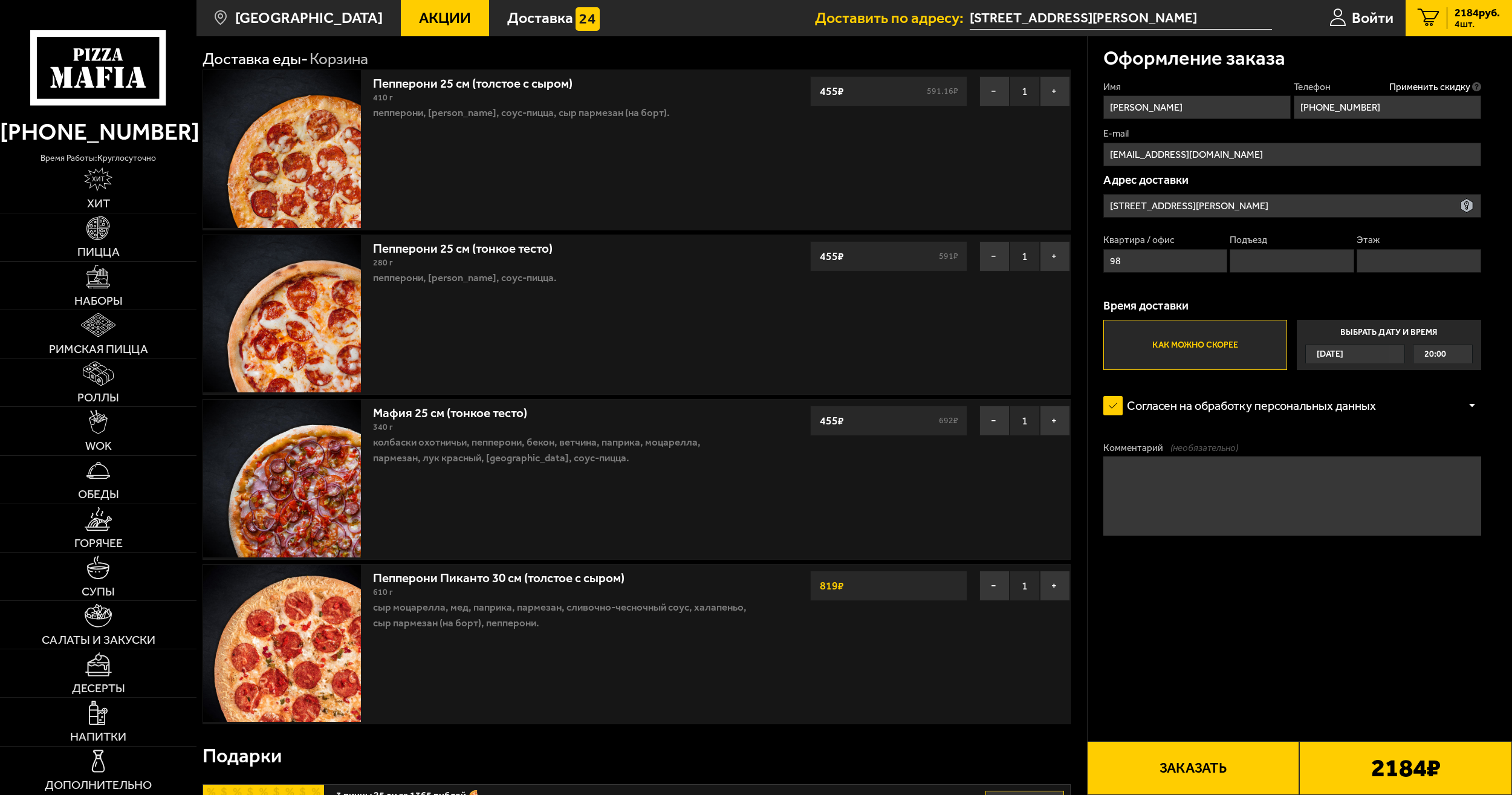
type input "1"
click at [1385, 259] on input "Этаж" at bounding box center [1419, 261] width 125 height 23
type input "11"
click at [1231, 349] on label "Как можно скорее" at bounding box center [1195, 345] width 185 height 50
click at [0, 0] on input "Как можно скорее" at bounding box center [0, 0] width 0 height 0
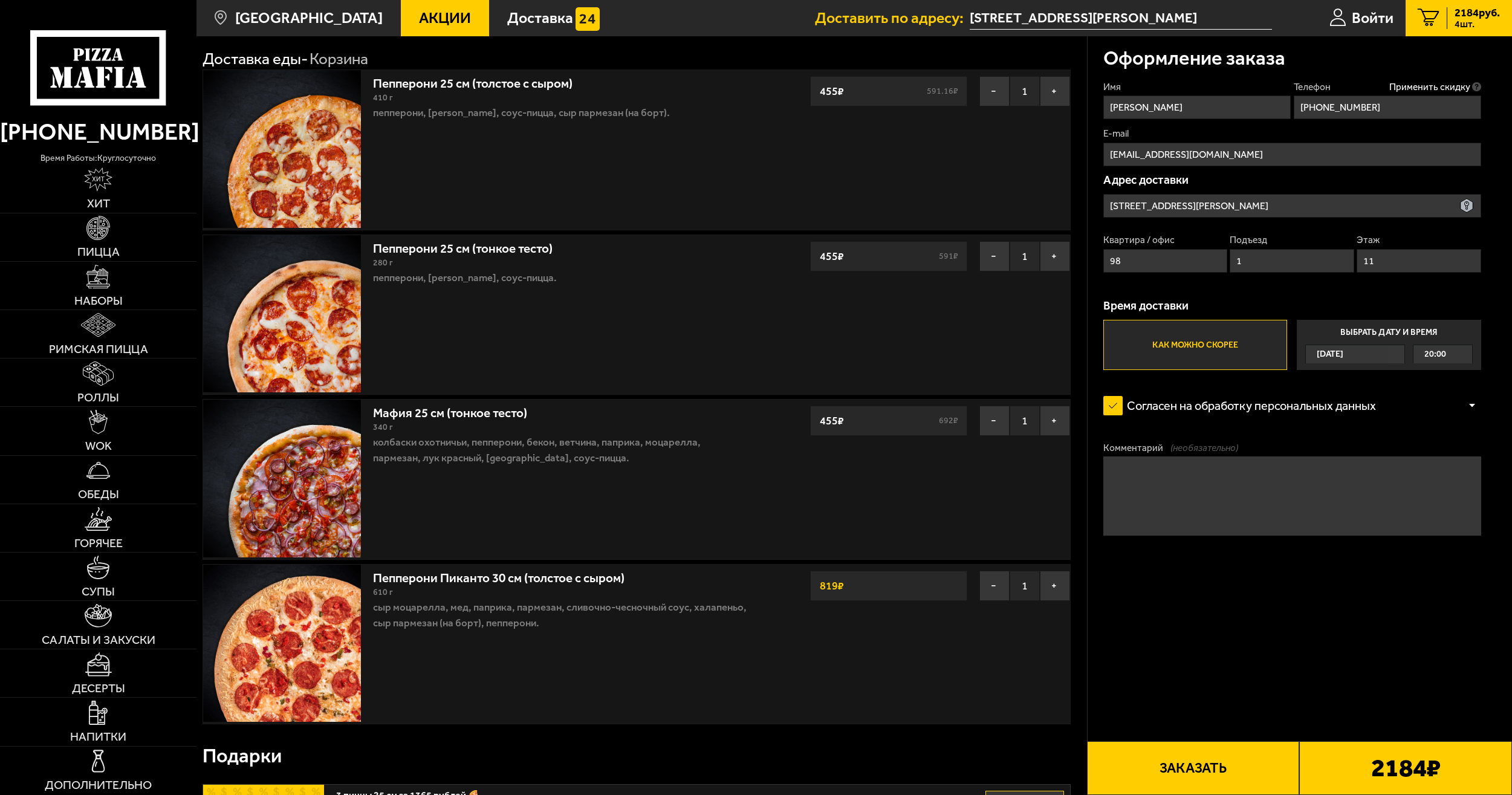
click at [1197, 768] on button "Заказать" at bounding box center [1193, 767] width 213 height 54
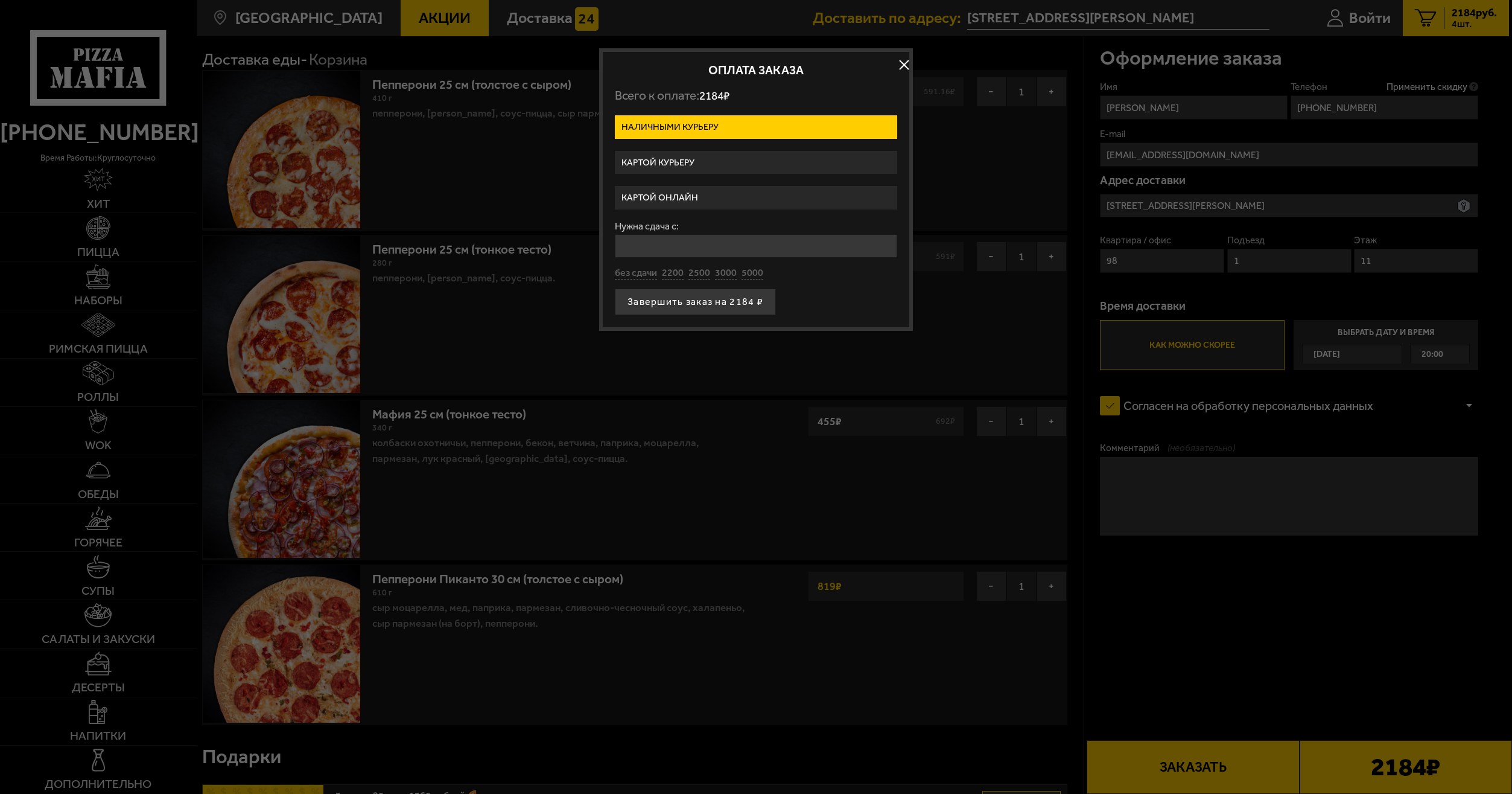
click at [678, 161] on label "Картой курьеру" at bounding box center [755, 162] width 282 height 23
click at [0, 0] on input "Картой курьеру" at bounding box center [0, 0] width 0 height 0
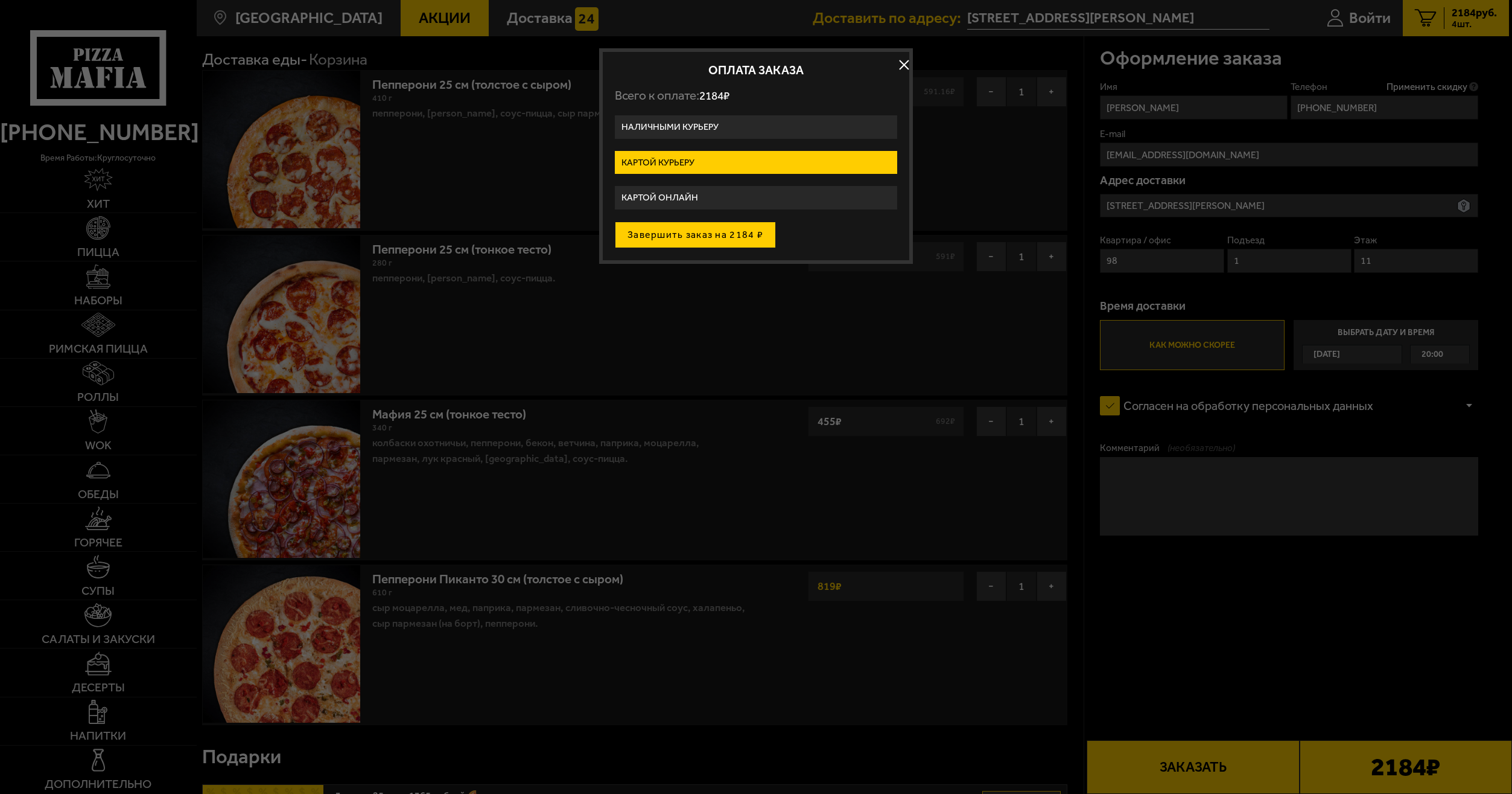
click at [705, 234] on button "Завершить заказ на 2184 ₽" at bounding box center [695, 234] width 161 height 26
